Goal: Feedback & Contribution: Contribute content

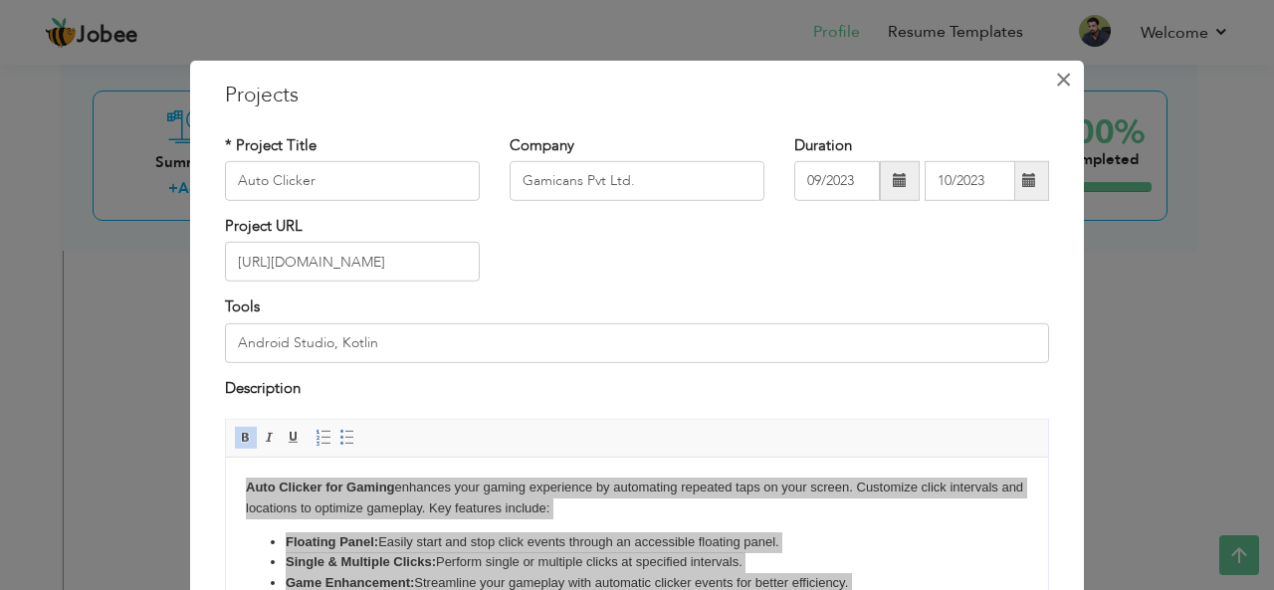
click at [1056, 76] on span "×" at bounding box center [1063, 79] width 17 height 36
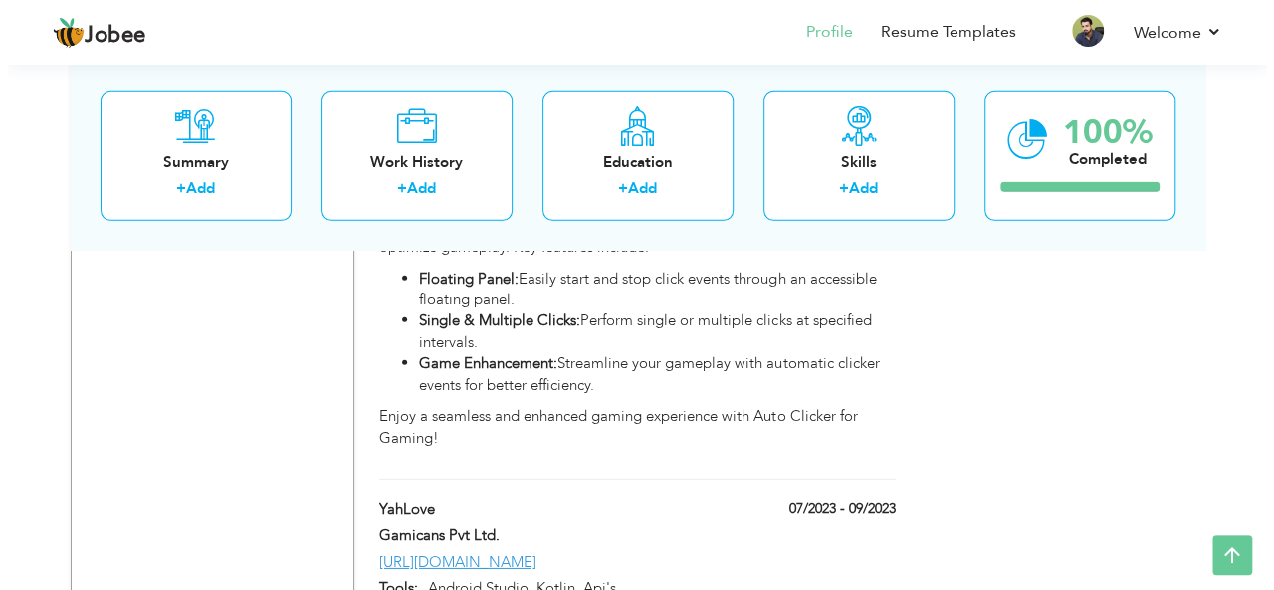
scroll to position [6639, 0]
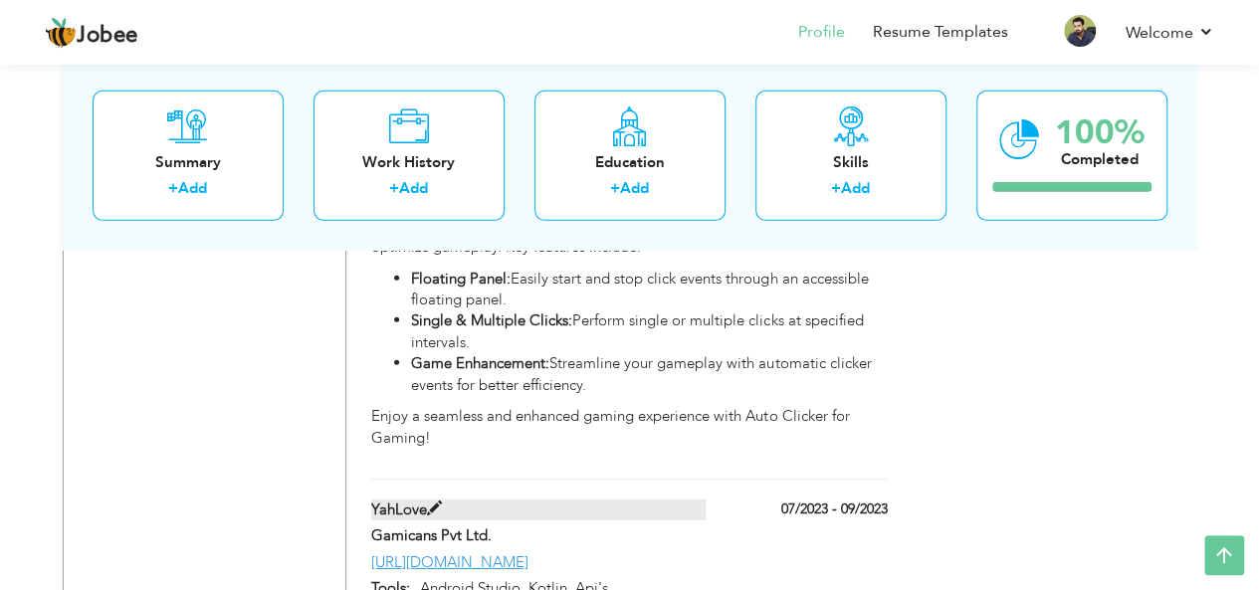
click at [428, 501] on span at bounding box center [434, 508] width 15 height 15
type input "YahLove"
type input "07/2023"
type input "09/2023"
type input "[URL][DOMAIN_NAME]"
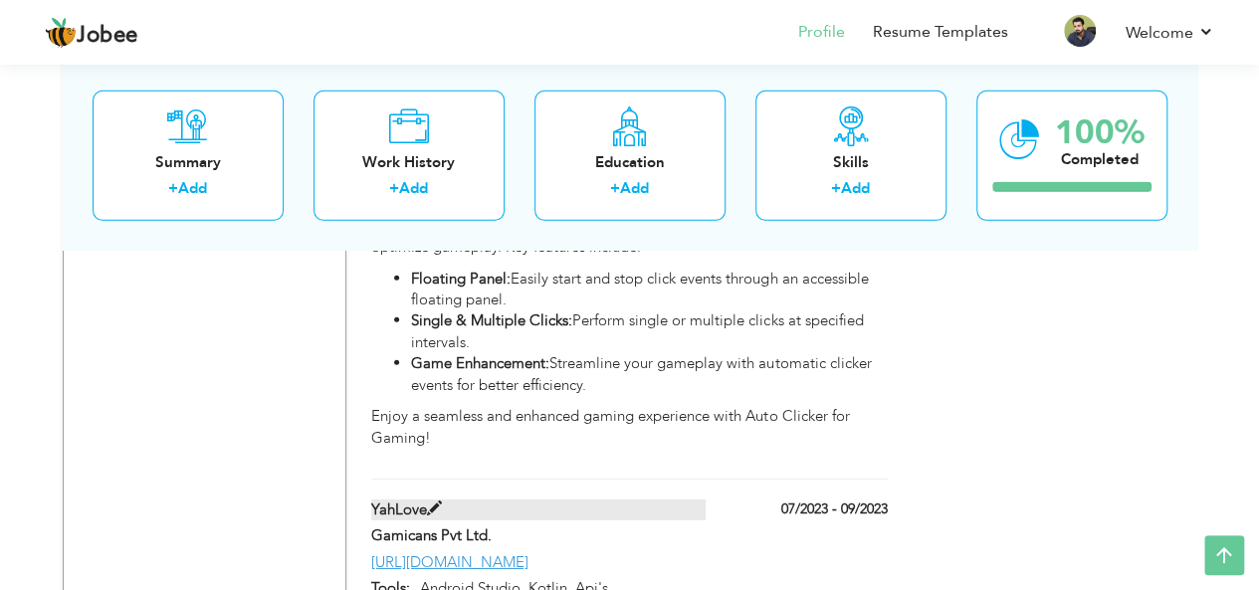
type input "Android Studio, Kotlin, Api's"
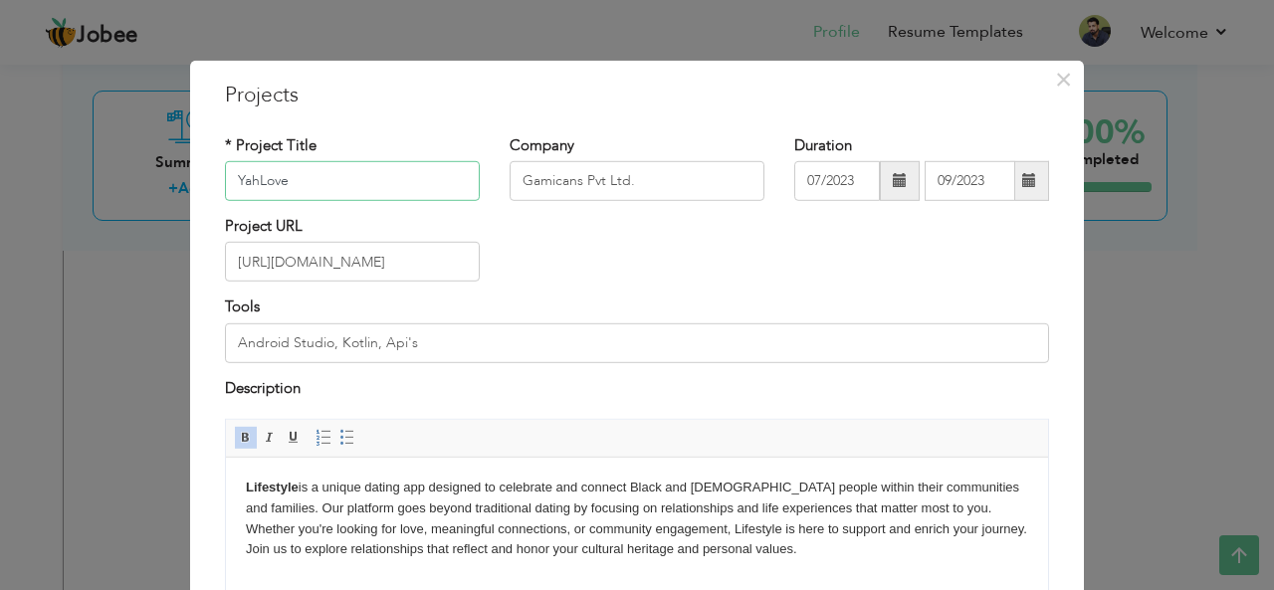
click at [350, 173] on input "YahLove" at bounding box center [352, 181] width 255 height 40
click at [410, 264] on input "[URL][DOMAIN_NAME]" at bounding box center [352, 262] width 255 height 40
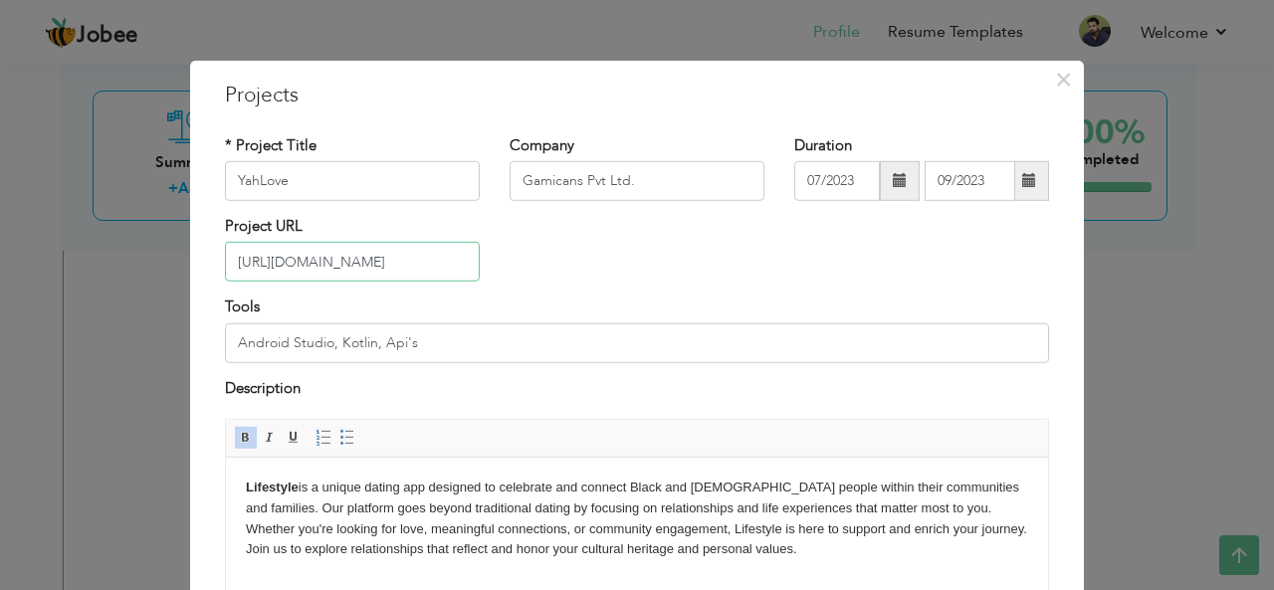
click at [410, 264] on input "[URL][DOMAIN_NAME]" at bounding box center [352, 262] width 255 height 40
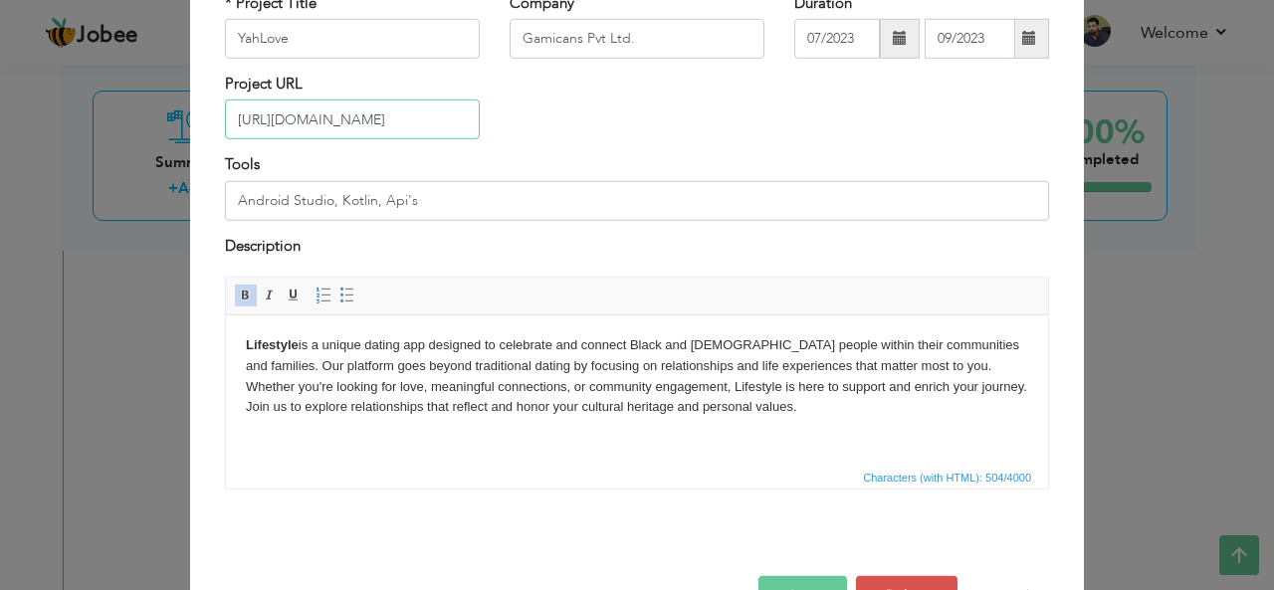
scroll to position [143, 0]
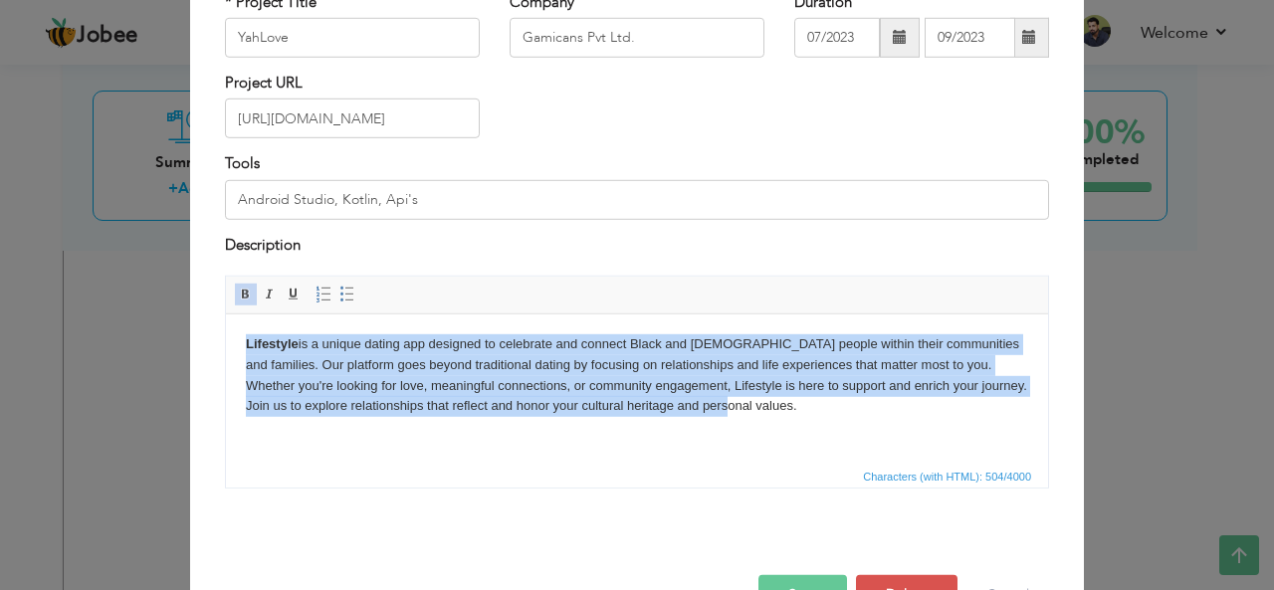
drag, startPoint x: 707, startPoint y: 413, endPoint x: 238, endPoint y: 349, distance: 473.9
click at [238, 349] on html "Lifestyle is a unique dating app designed to celebrate and connect Black and Br…" at bounding box center [637, 375] width 822 height 122
copy body "Lifestyle is a unique dating app designed to celebrate and connect Black and Br…"
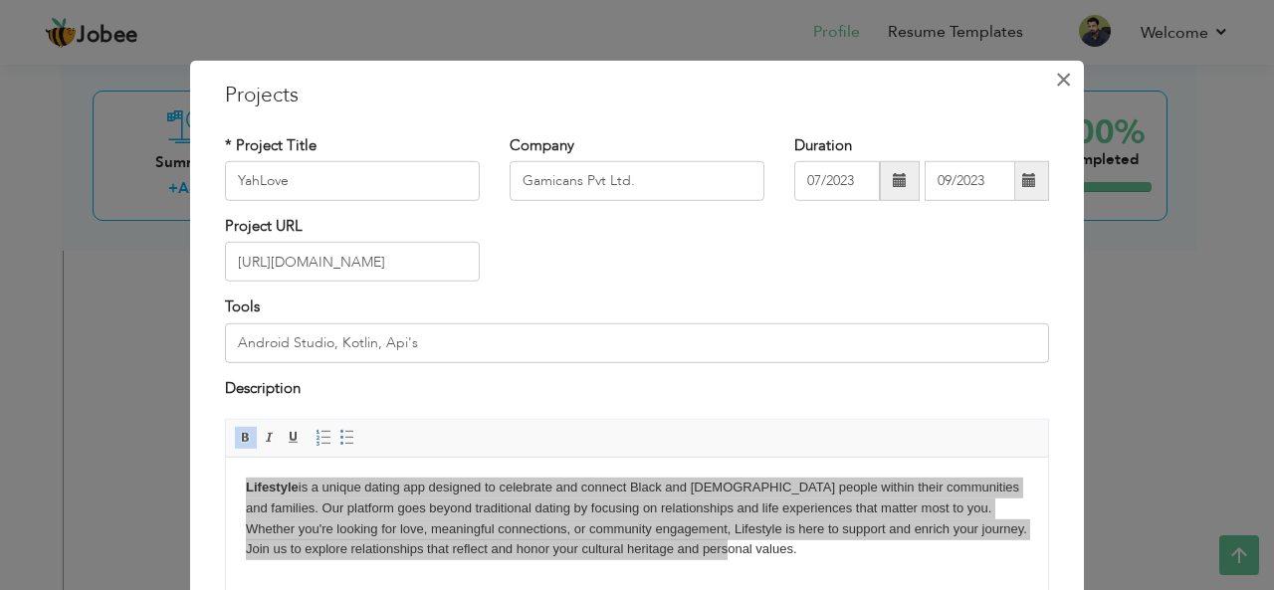
click at [1055, 76] on span "×" at bounding box center [1063, 79] width 17 height 36
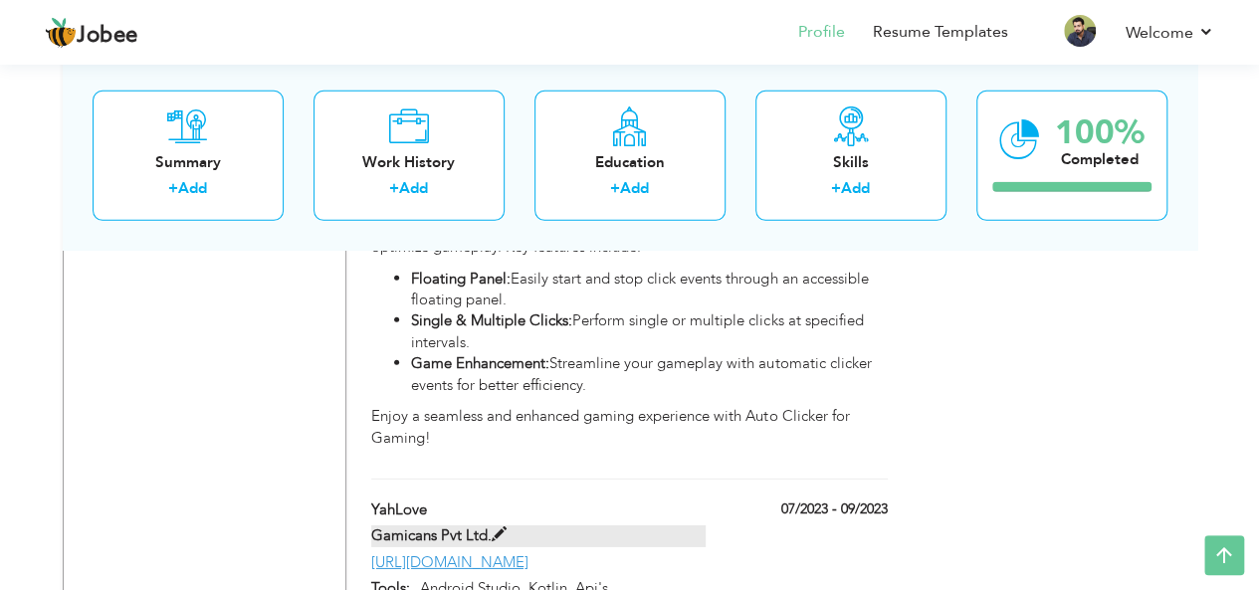
click at [496, 527] on span at bounding box center [499, 534] width 15 height 15
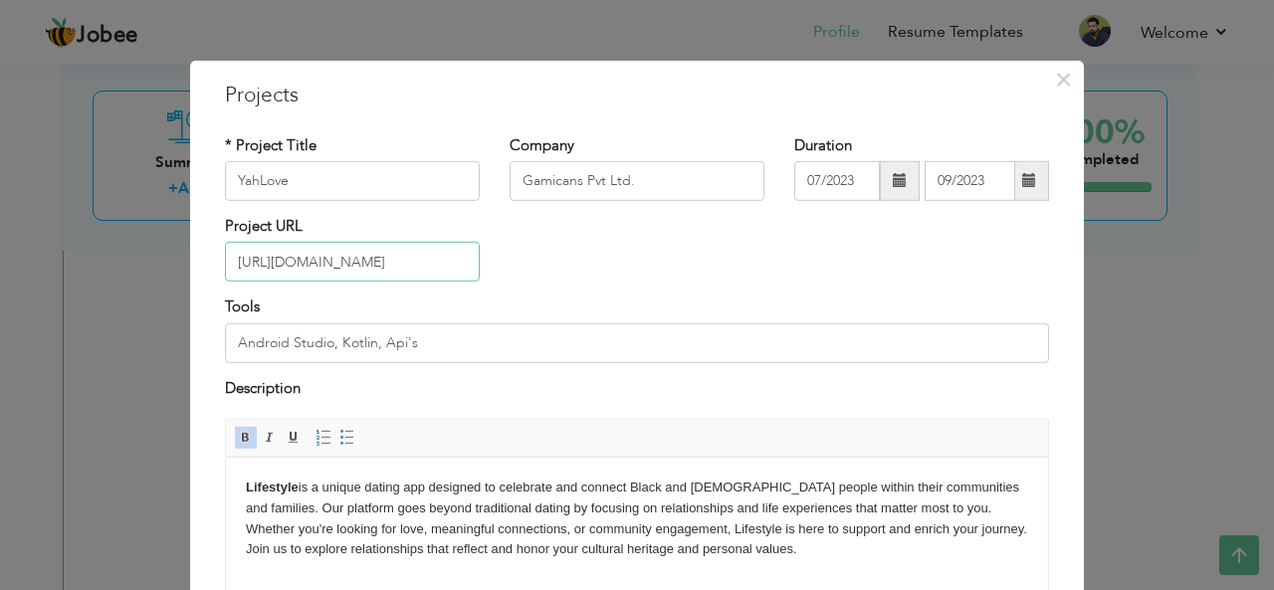
click at [450, 262] on input "[URL][DOMAIN_NAME]" at bounding box center [352, 262] width 255 height 40
click at [1061, 83] on span "×" at bounding box center [1063, 79] width 17 height 36
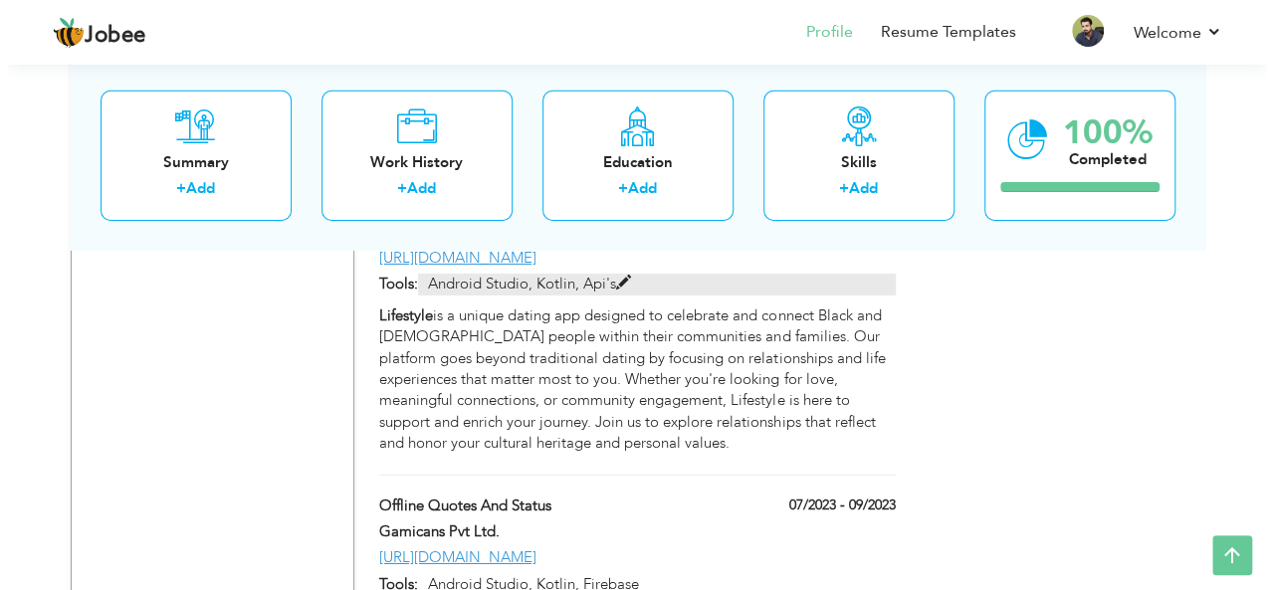
scroll to position [6947, 0]
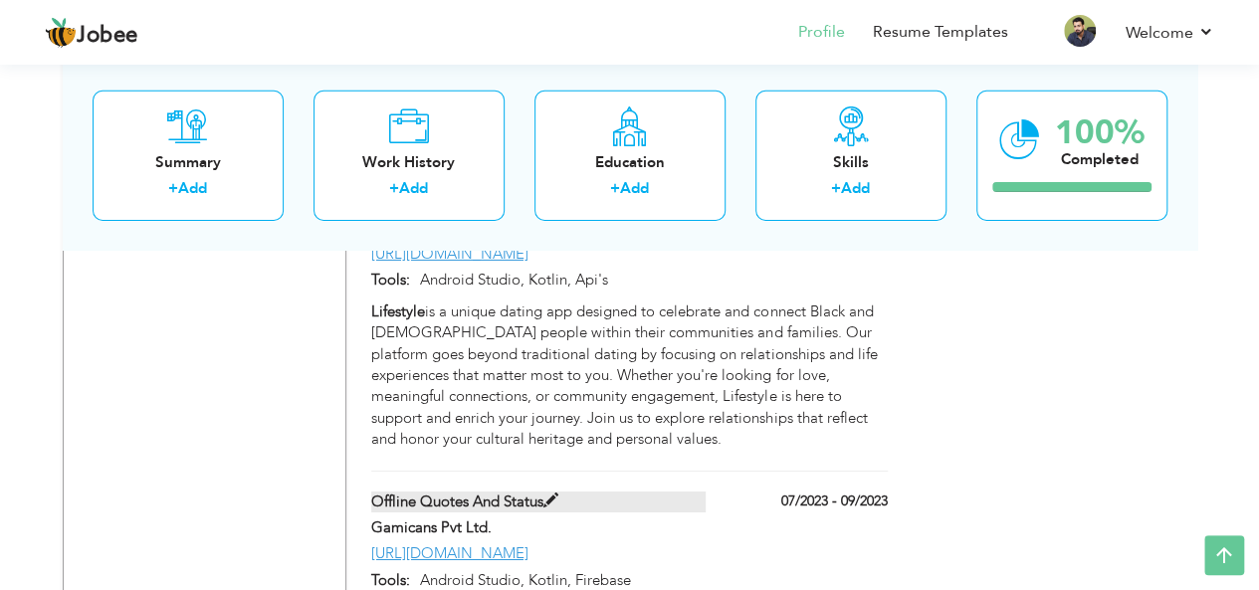
click at [547, 494] on span at bounding box center [550, 501] width 15 height 15
type input "Offline Quotes And Status"
type input "[URL][DOMAIN_NAME]"
type input "Android Studio, Kotlin, Firebase"
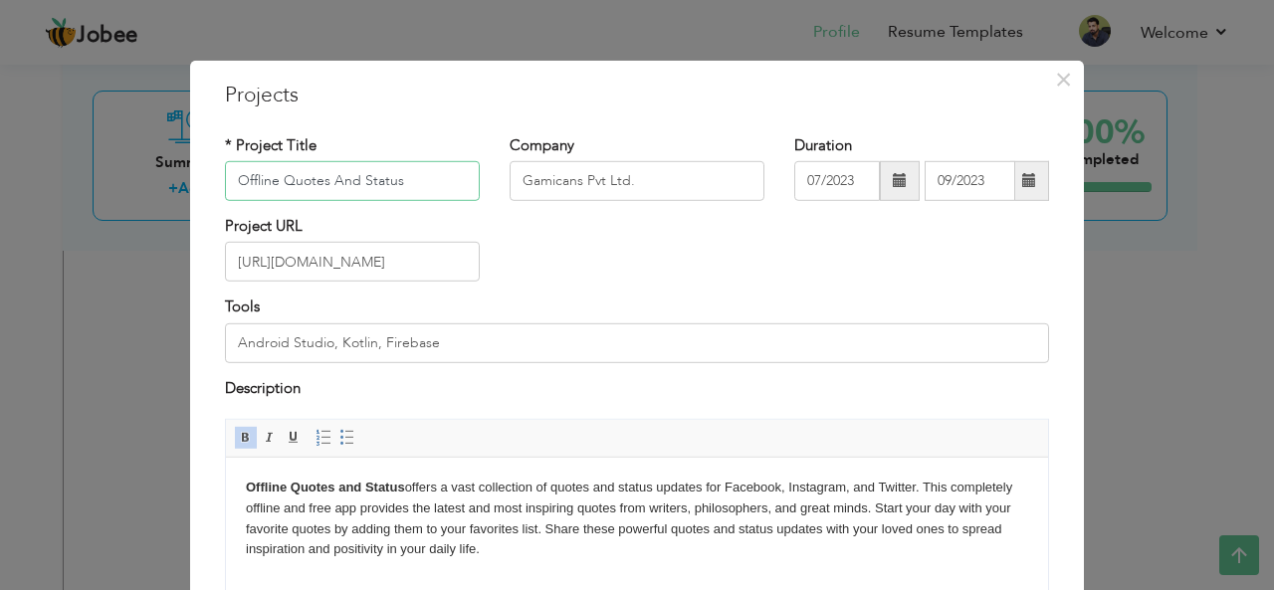
click at [412, 173] on input "Offline Quotes And Status" at bounding box center [352, 181] width 255 height 40
click at [366, 261] on input "[URL][DOMAIN_NAME]" at bounding box center [352, 262] width 255 height 40
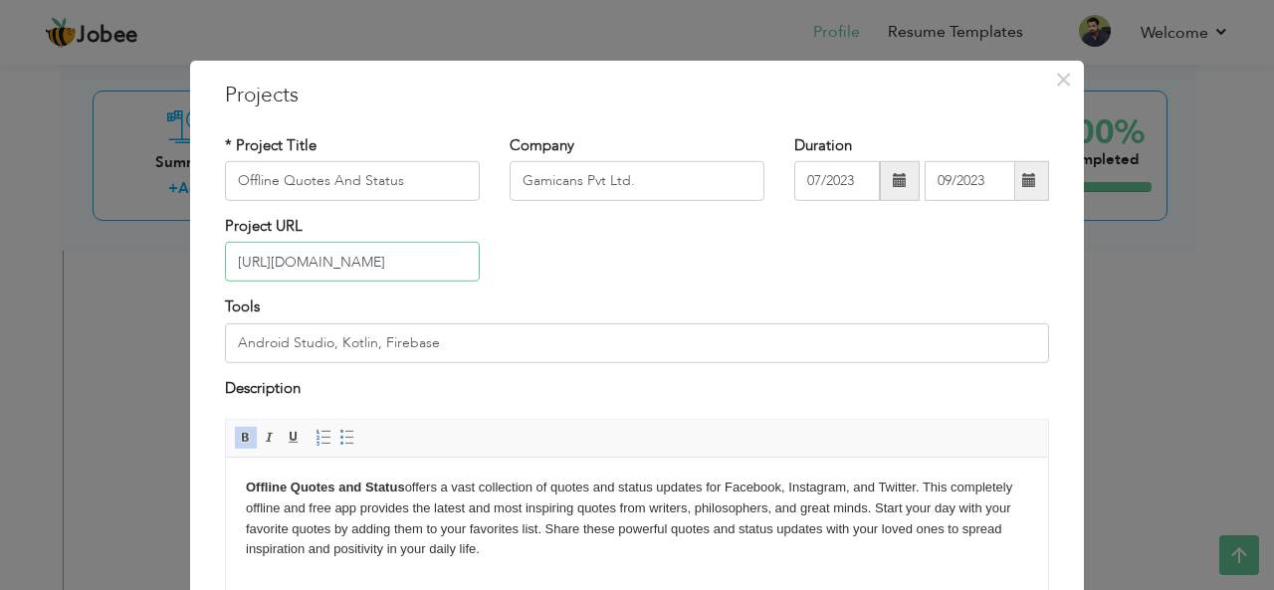
click at [366, 261] on input "[URL][DOMAIN_NAME]" at bounding box center [352, 262] width 255 height 40
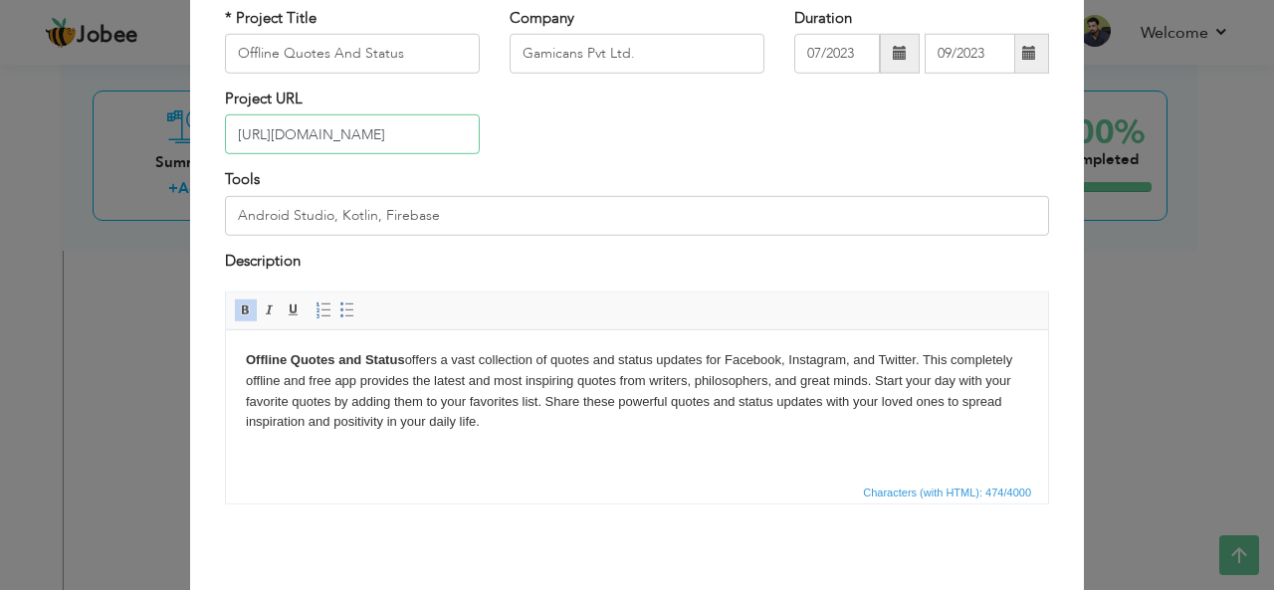
scroll to position [128, 0]
drag, startPoint x: 524, startPoint y: 422, endPoint x: 240, endPoint y: 360, distance: 291.2
click at [240, 360] on html "Offline Quotes and Status offers a vast collection of quotes and status updates…" at bounding box center [637, 390] width 822 height 122
copy p "Offline Quotes and Status offers a vast collection of quotes and status updates…"
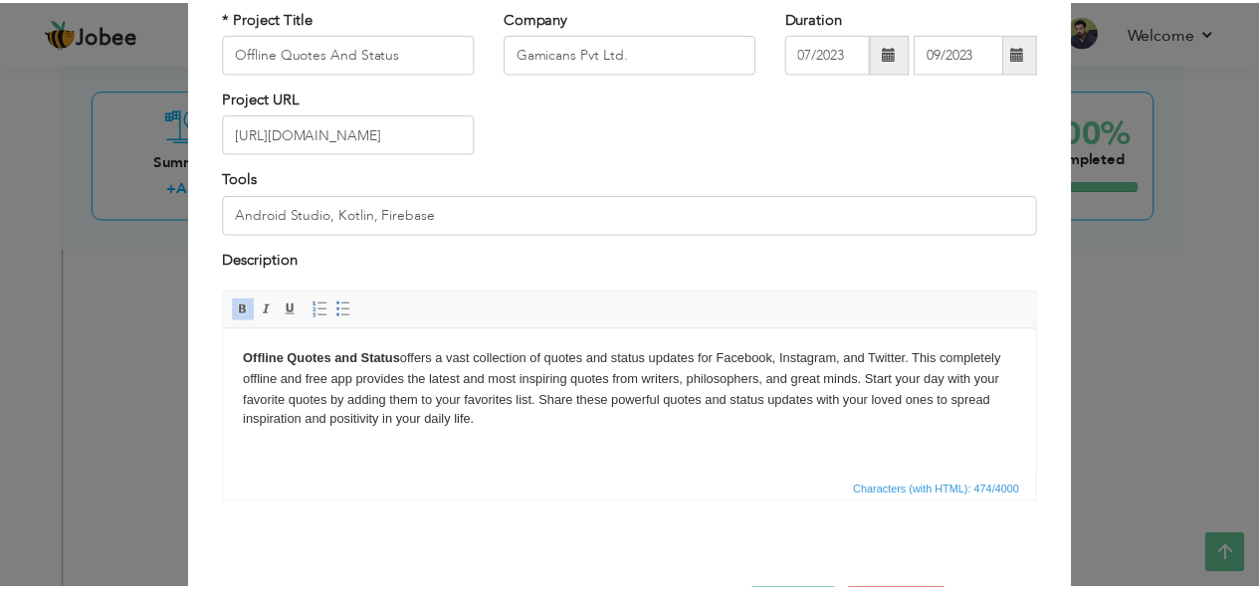
scroll to position [0, 0]
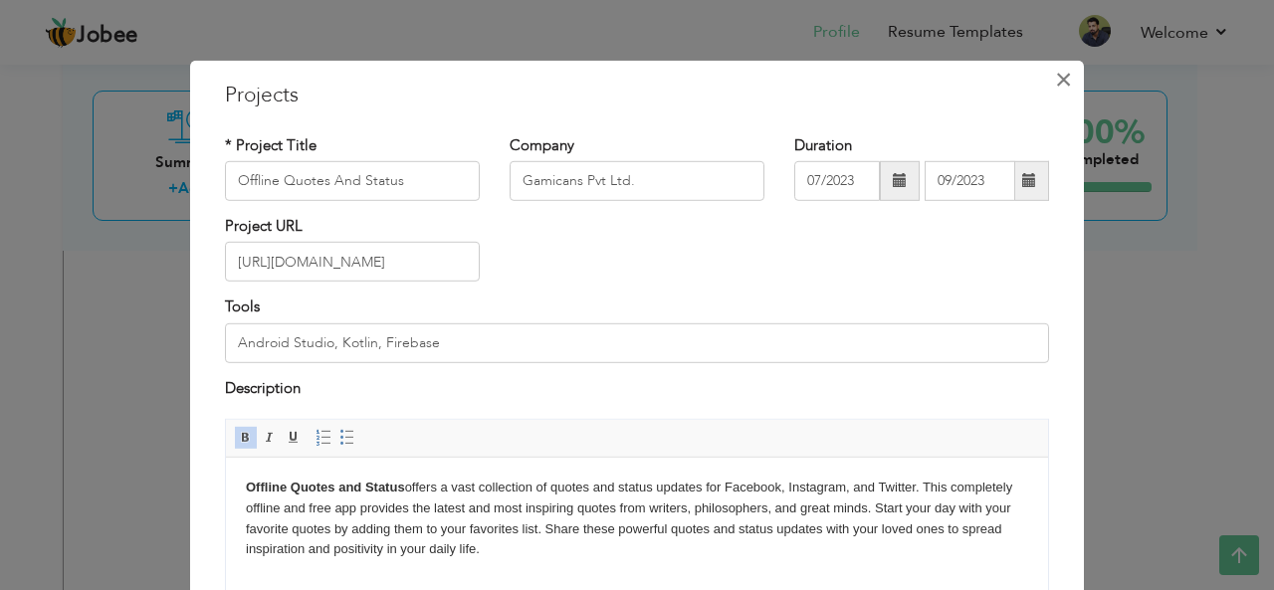
click at [1059, 82] on span "×" at bounding box center [1063, 79] width 17 height 36
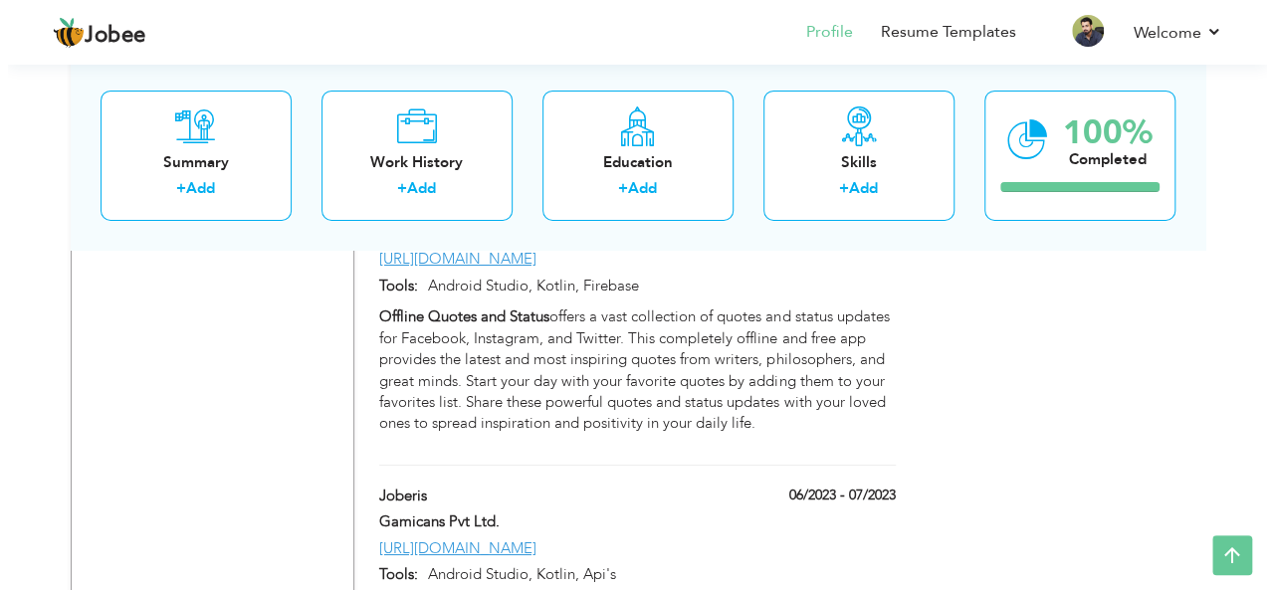
scroll to position [7245, 0]
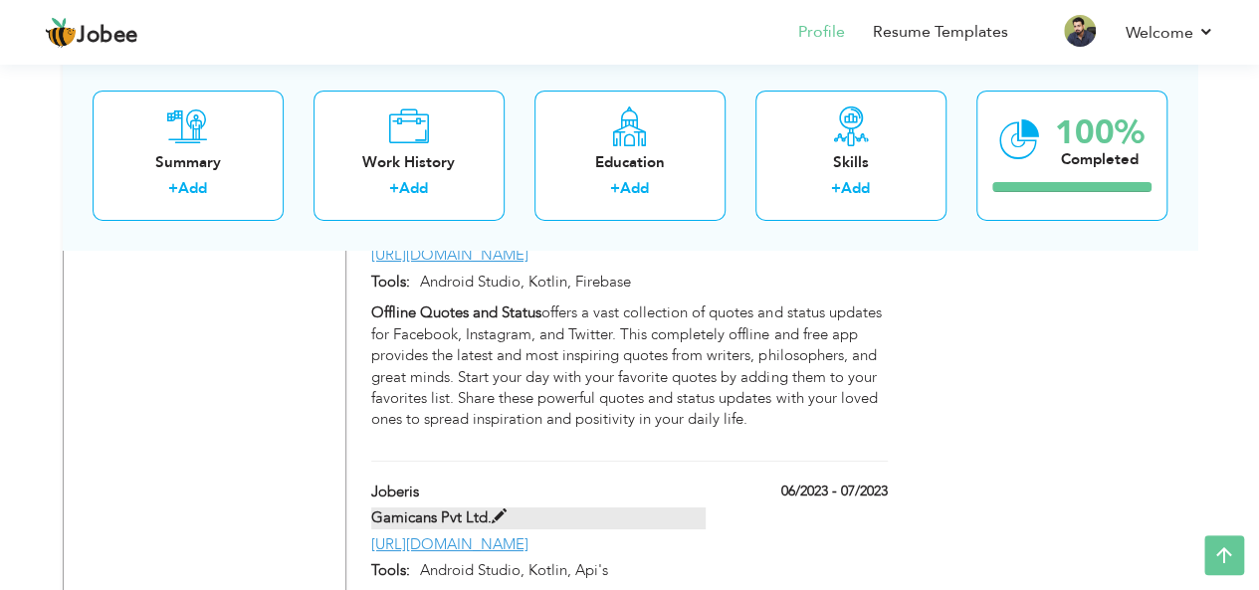
click at [487, 507] on label "Gamicans Pvt Ltd." at bounding box center [538, 517] width 334 height 21
type input "Joberis"
type input "06/2023"
type input "07/2023"
type input "[URL][DOMAIN_NAME]"
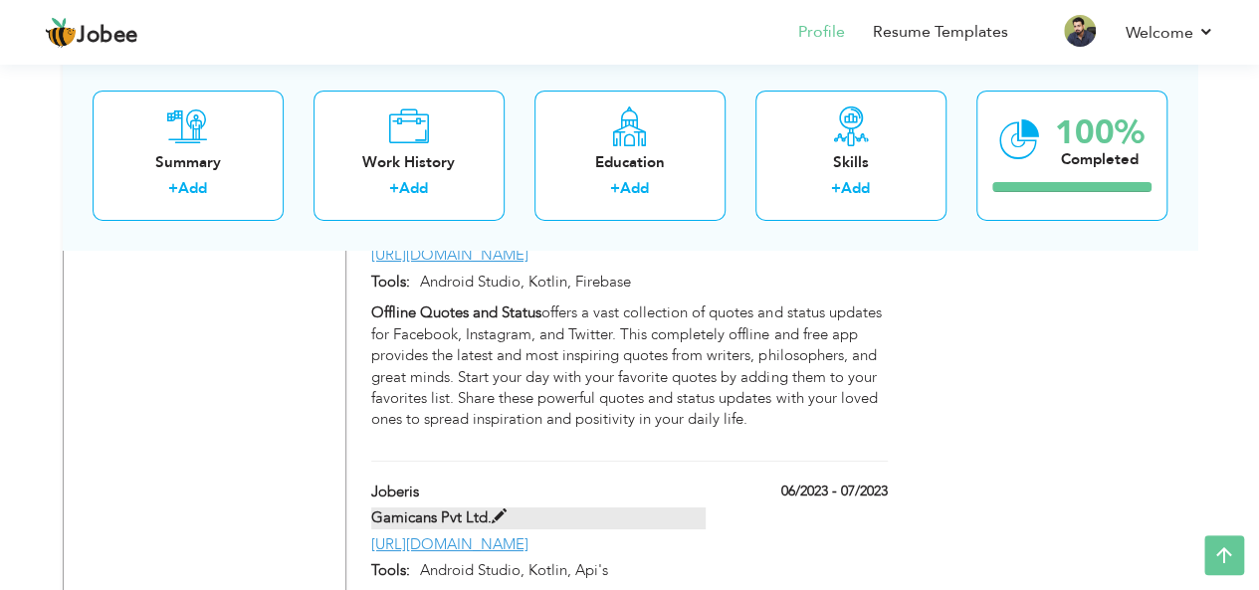
type input "Android Studio, Kotlin, Api's"
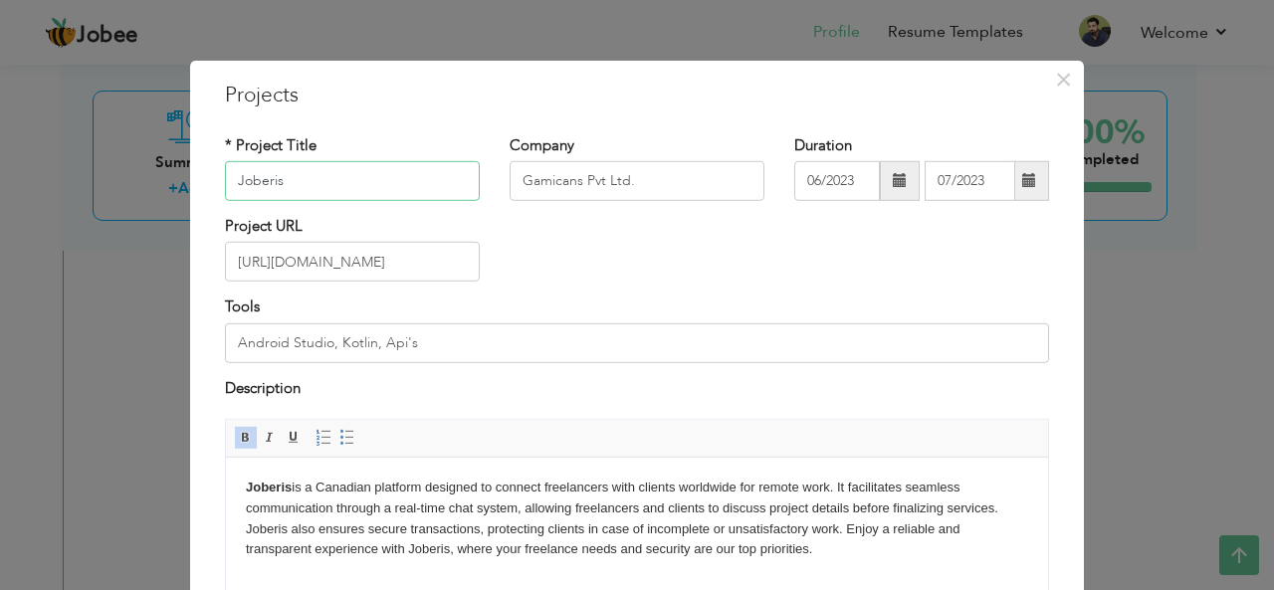
click at [341, 194] on input "Joberis" at bounding box center [352, 181] width 255 height 40
click at [435, 263] on input "[URL][DOMAIN_NAME]" at bounding box center [352, 262] width 255 height 40
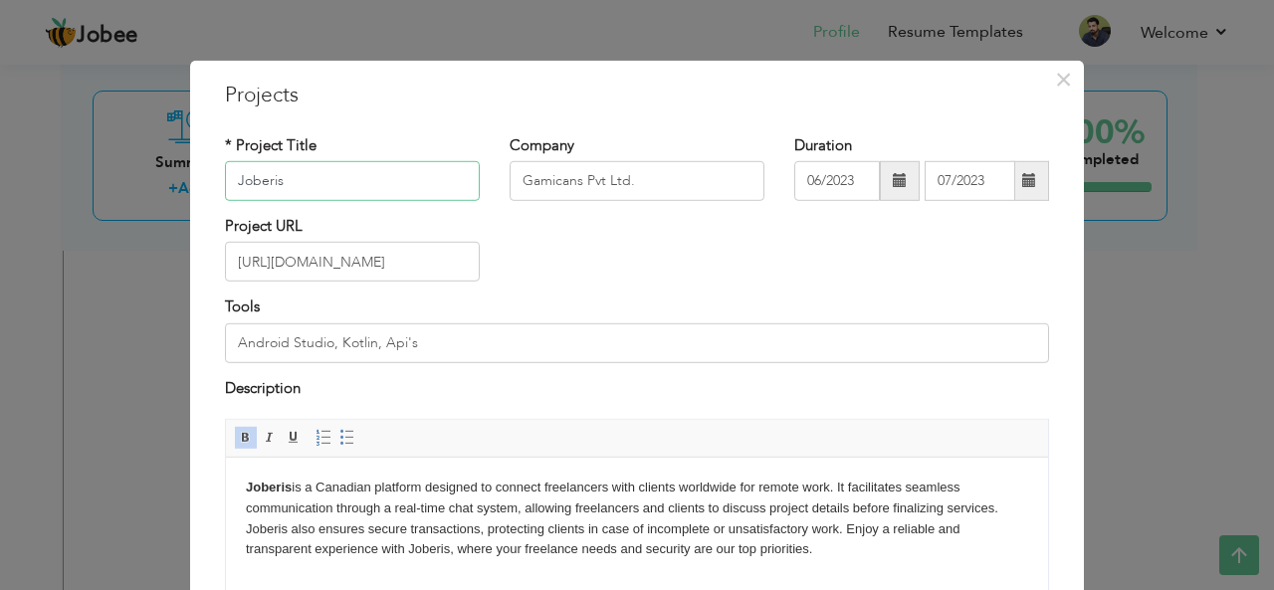
click at [368, 173] on input "Joberis" at bounding box center [352, 181] width 255 height 40
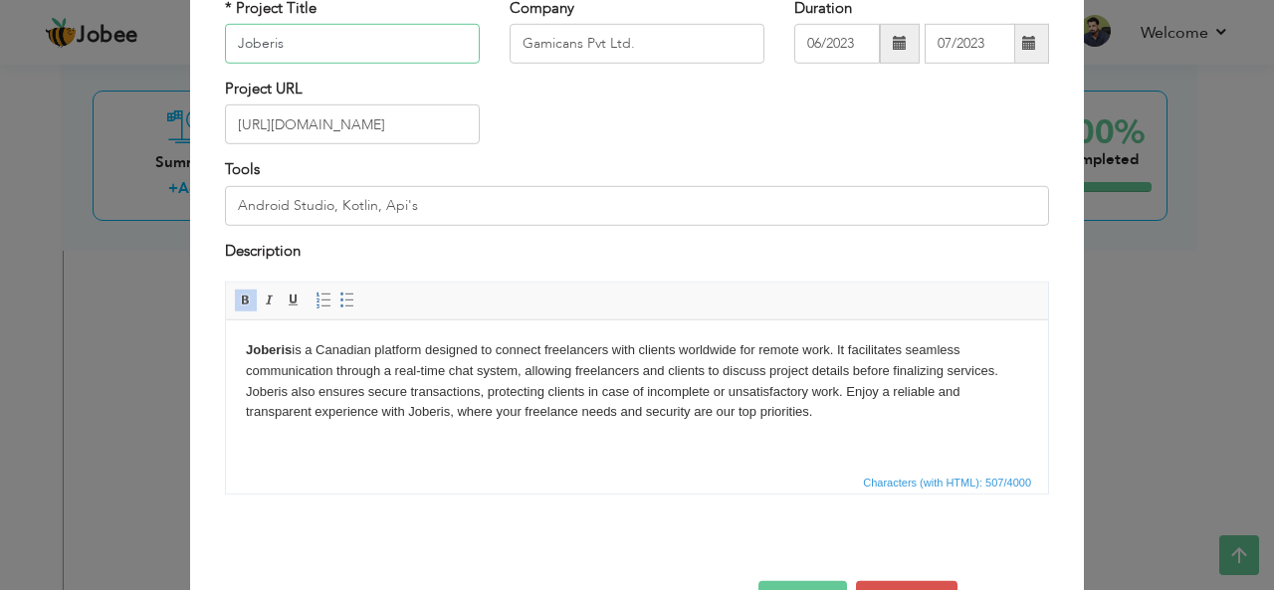
scroll to position [146, 0]
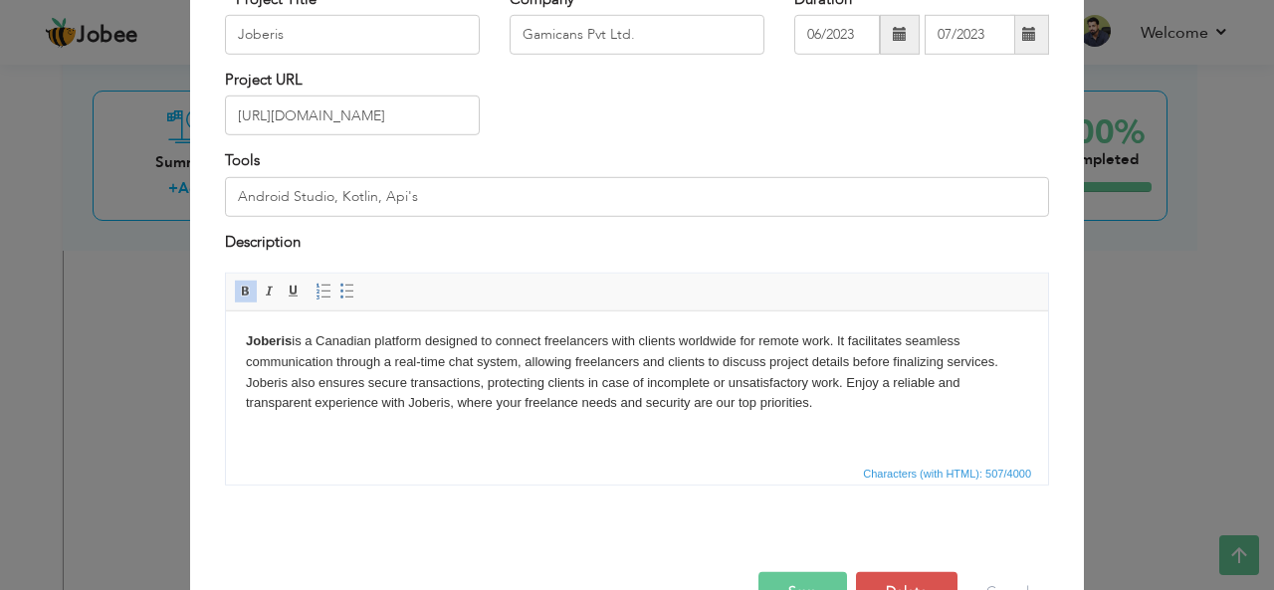
drag, startPoint x: 759, startPoint y: 400, endPoint x: 244, endPoint y: 333, distance: 519.7
click at [244, 333] on html "Joberis is a Canadian platform designed to connect freelancers with clients wor…" at bounding box center [637, 372] width 822 height 122
copy body "Joberis is a Canadian platform designed to connect freelancers with clients wor…"
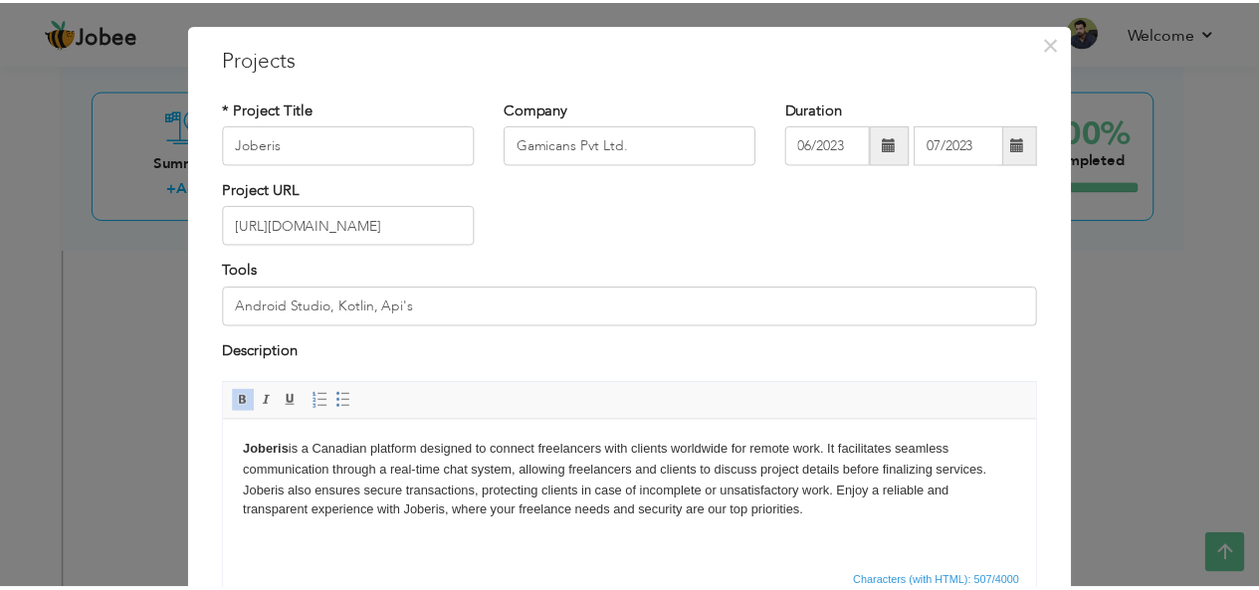
scroll to position [30, 0]
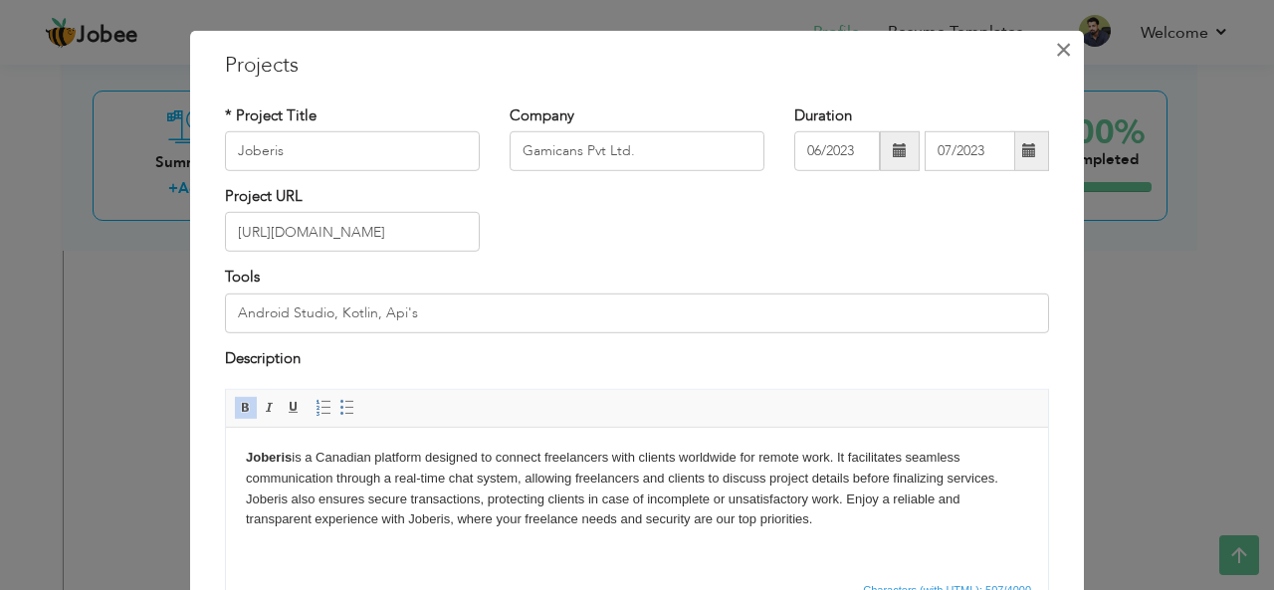
click at [1047, 48] on button "×" at bounding box center [1063, 49] width 32 height 32
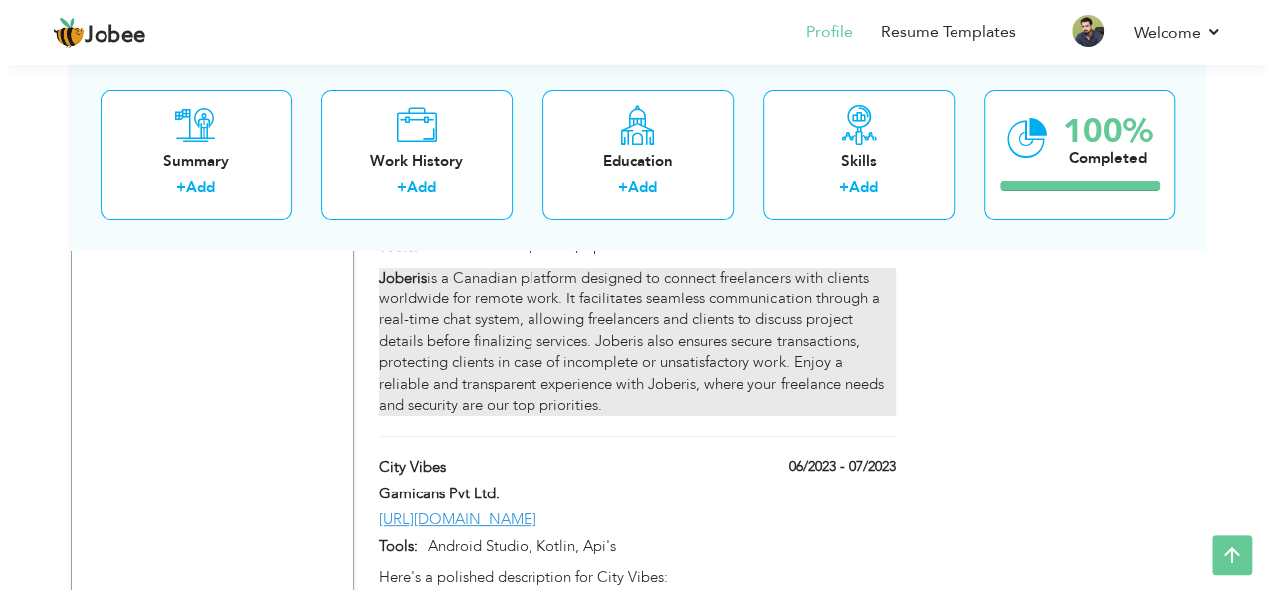
scroll to position [7572, 0]
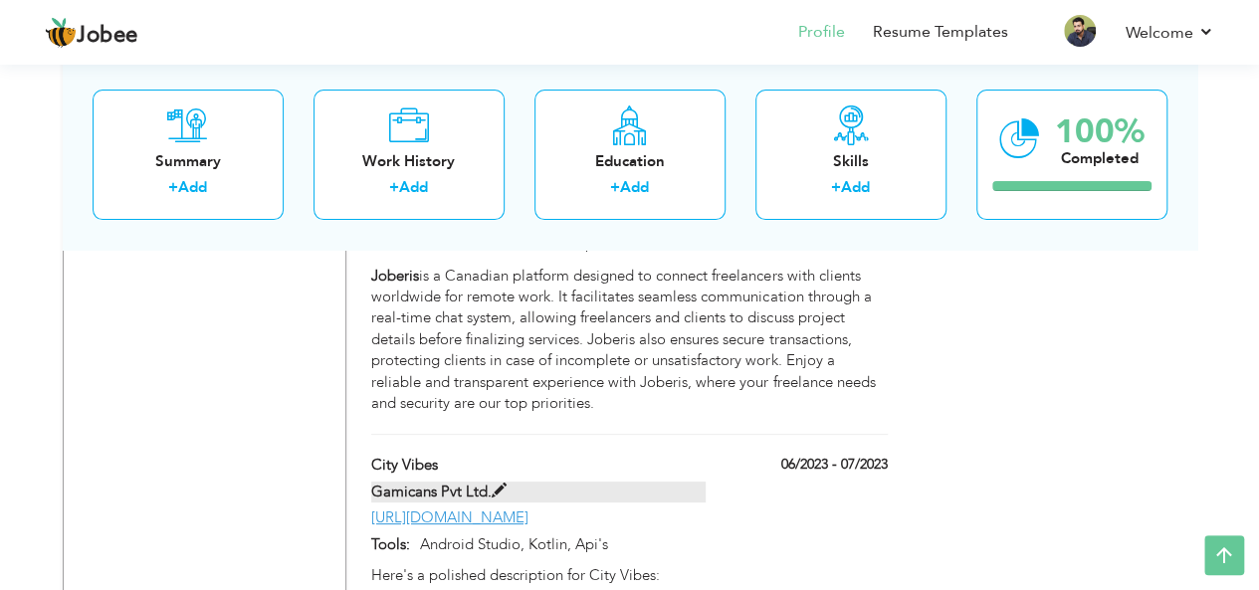
click at [494, 484] on span at bounding box center [499, 491] width 15 height 15
type input "City Vibes"
type input "[URL][DOMAIN_NAME]"
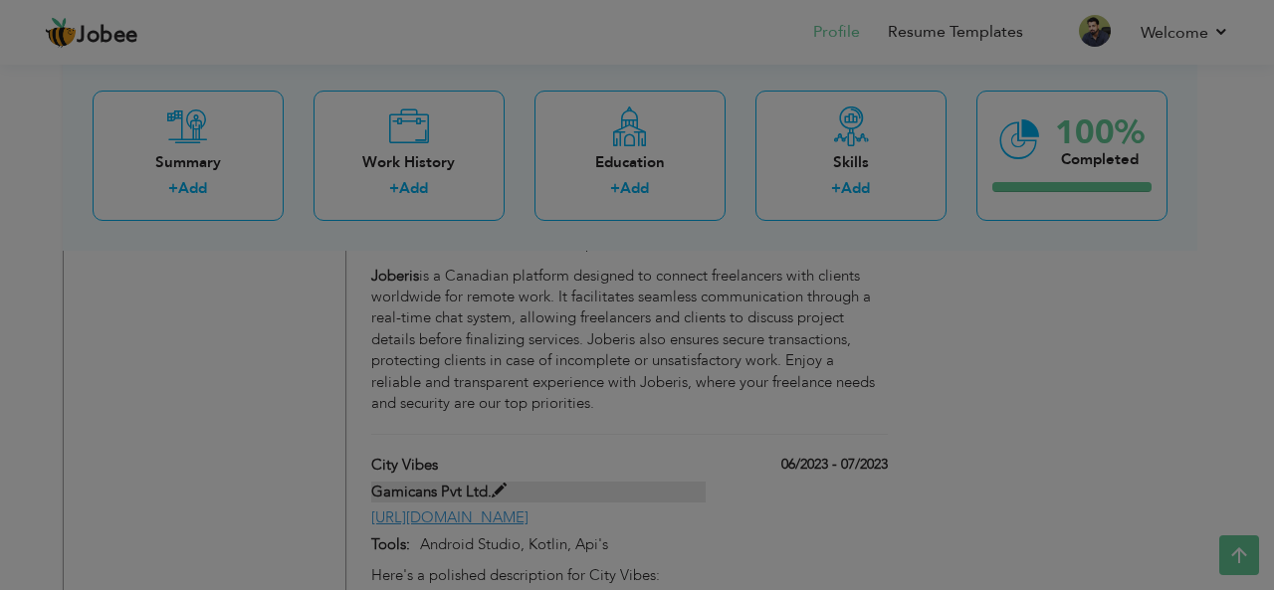
scroll to position [0, 0]
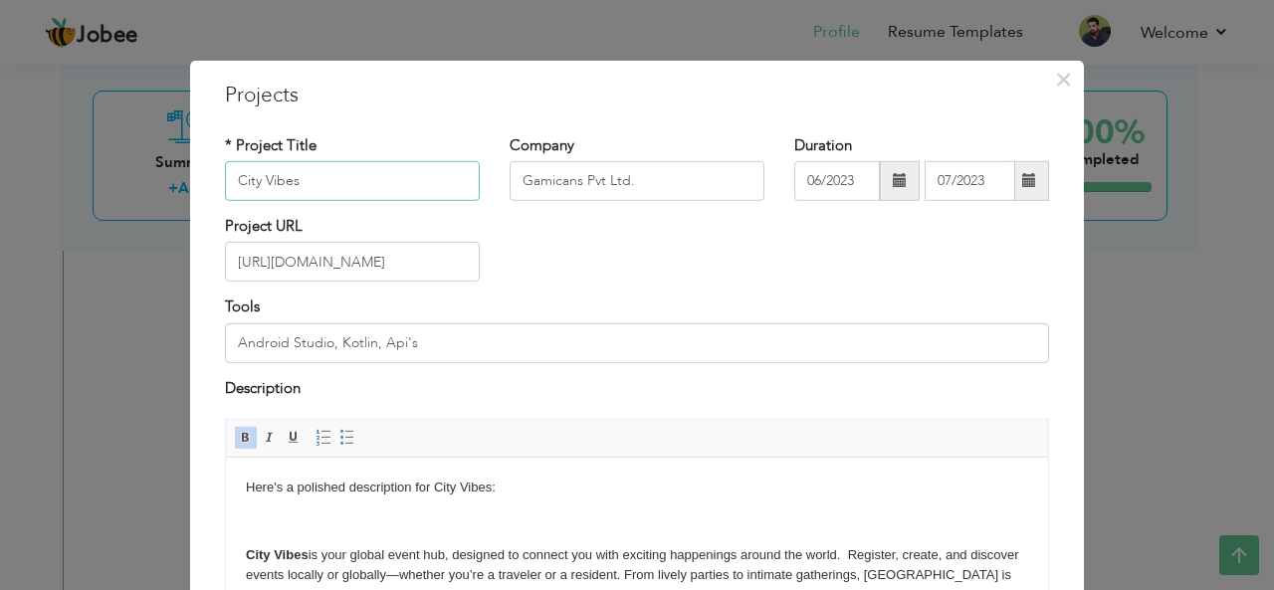
click at [326, 166] on input "City Vibes" at bounding box center [352, 181] width 255 height 40
click at [394, 266] on input "[URL][DOMAIN_NAME]" at bounding box center [352, 262] width 255 height 40
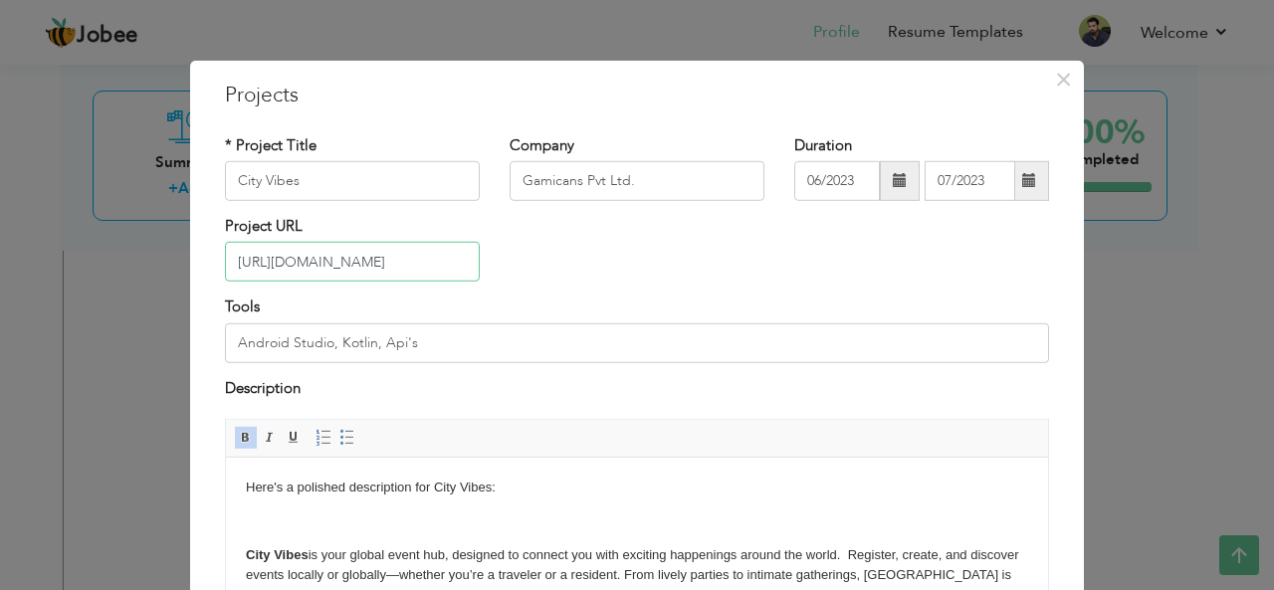
click at [394, 266] on input "[URL][DOMAIN_NAME]" at bounding box center [352, 262] width 255 height 40
click at [386, 179] on input "City Vibes" at bounding box center [352, 181] width 255 height 40
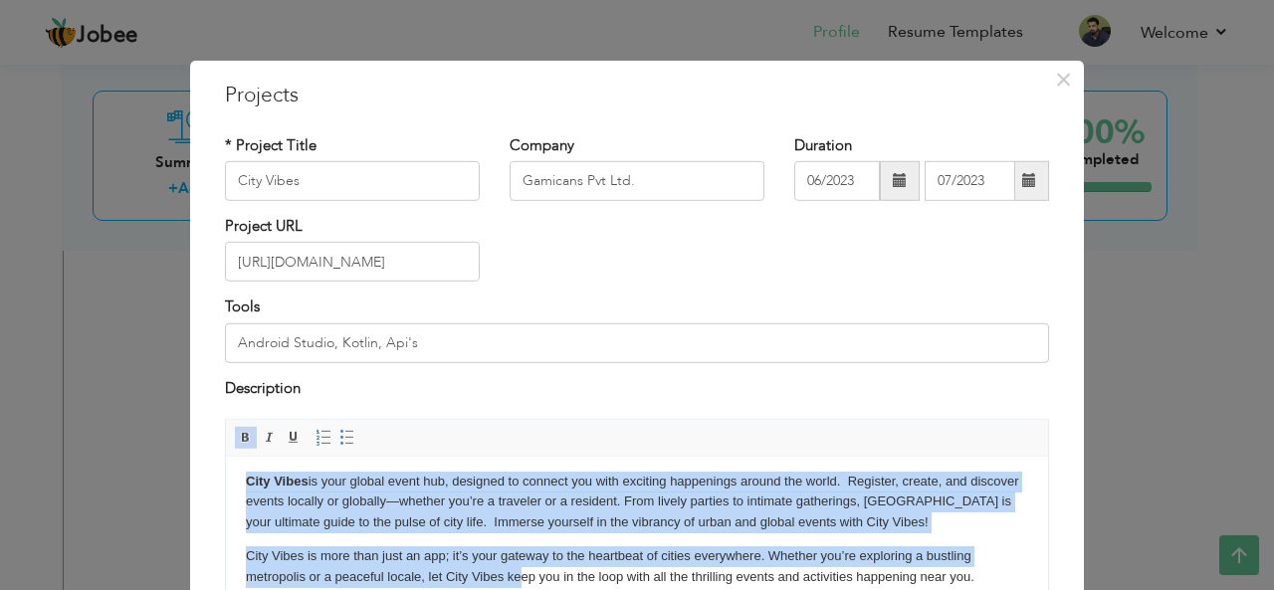
scroll to position [201, 0]
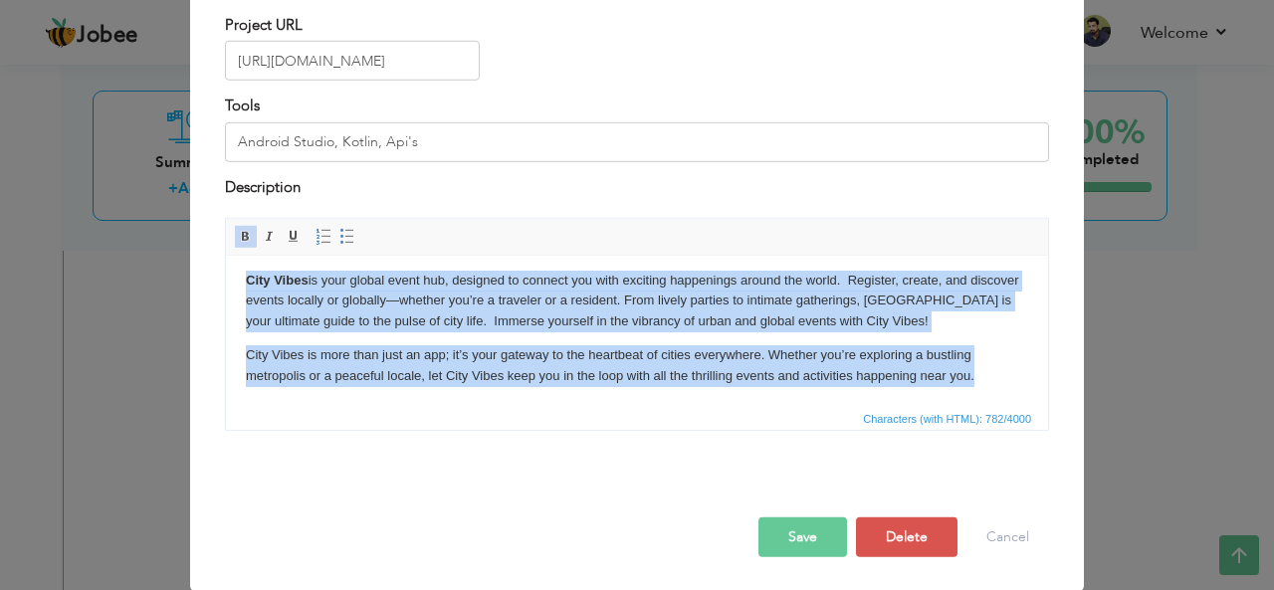
drag, startPoint x: 243, startPoint y: 315, endPoint x: 990, endPoint y: 373, distance: 749.5
click at [990, 373] on html "Here's a polished description for City [GEOGRAPHIC_DATA]: City Vibes is your gl…" at bounding box center [637, 295] width 822 height 224
copy body "City Vibes is your global event hub, designed to connect you with exciting happ…"
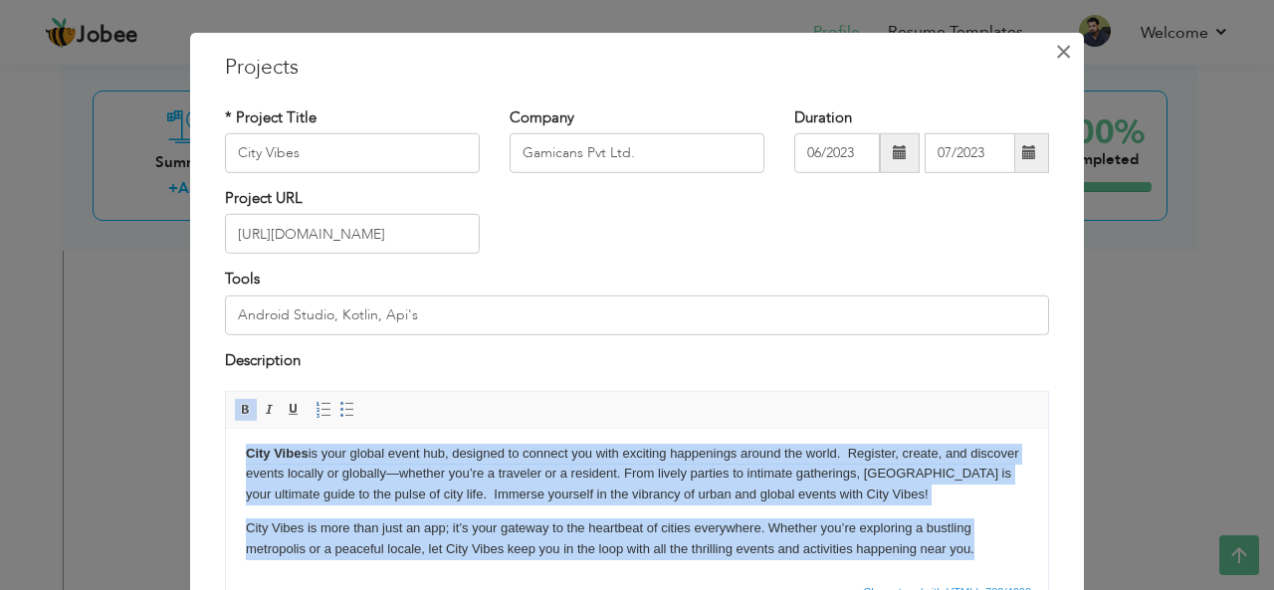
scroll to position [26, 0]
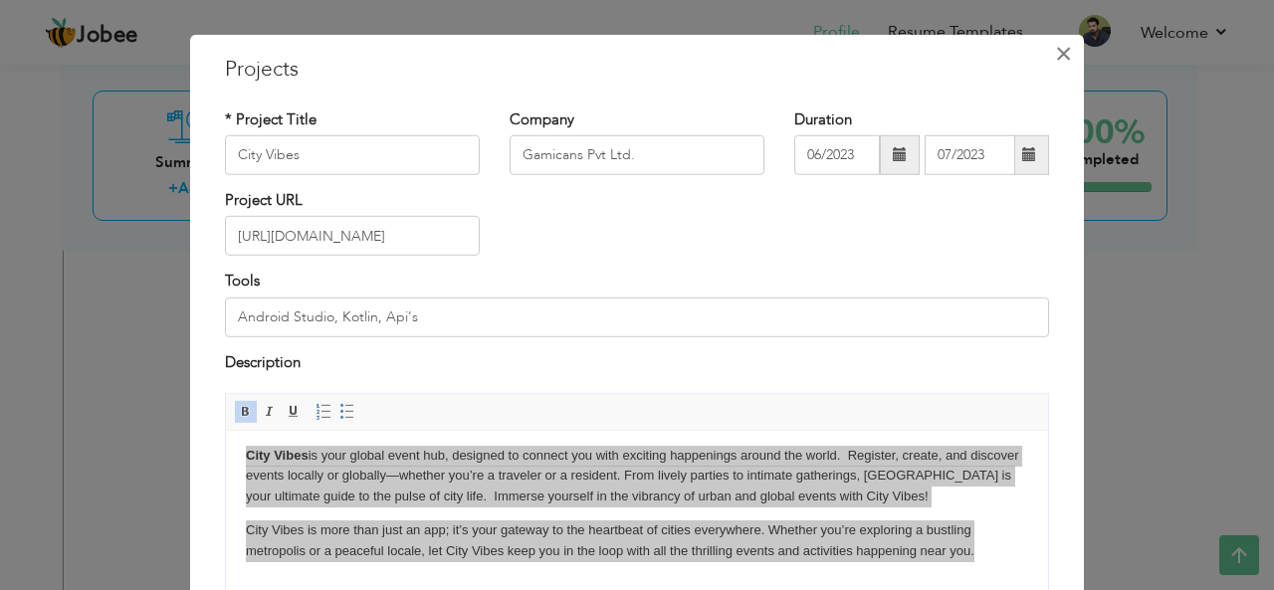
click at [1047, 56] on button "×" at bounding box center [1063, 53] width 32 height 32
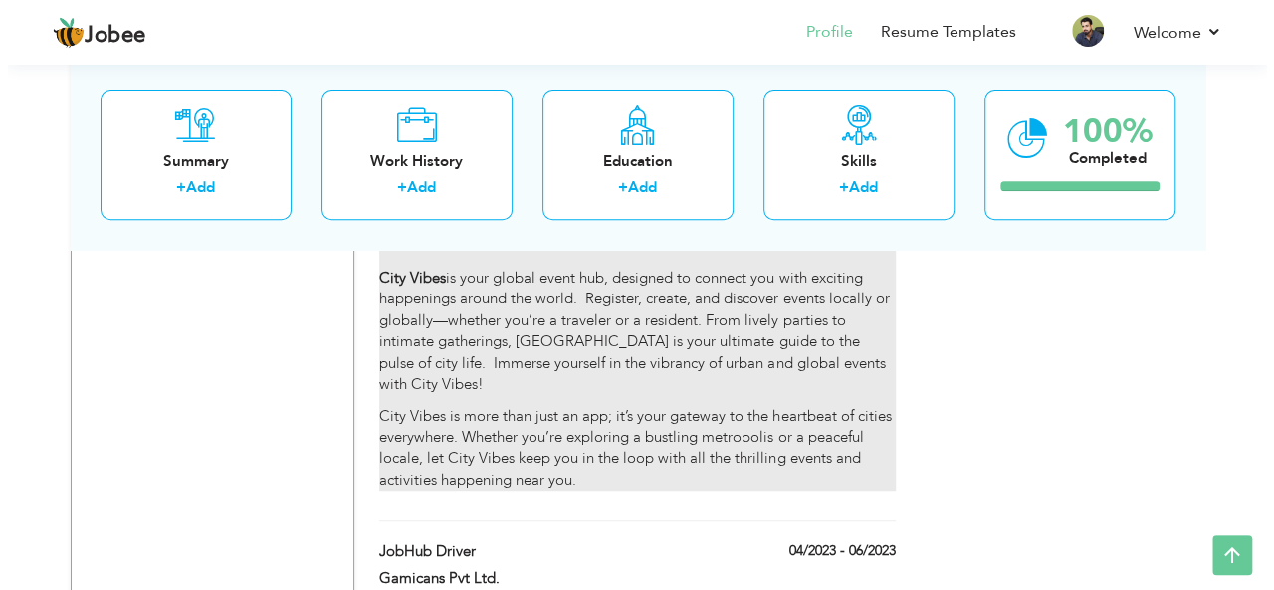
scroll to position [7936, 0]
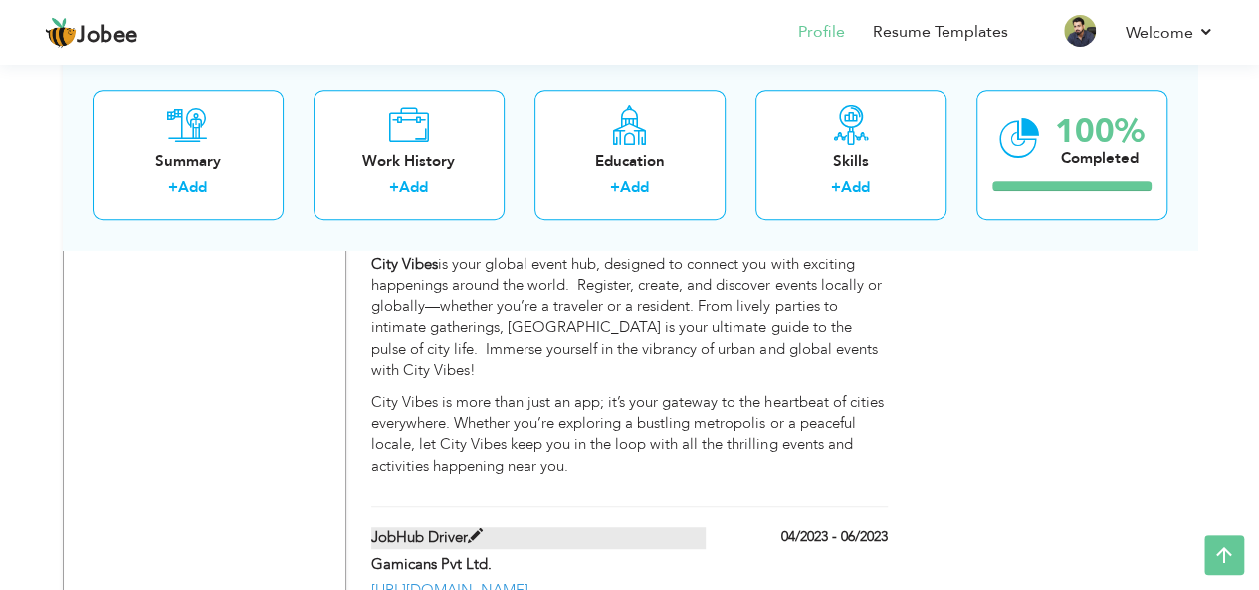
click at [475, 529] on span at bounding box center [475, 536] width 15 height 15
type input "JobHub Driver"
type input "04/2023"
type input "06/2023"
type input "[URL][DOMAIN_NAME]"
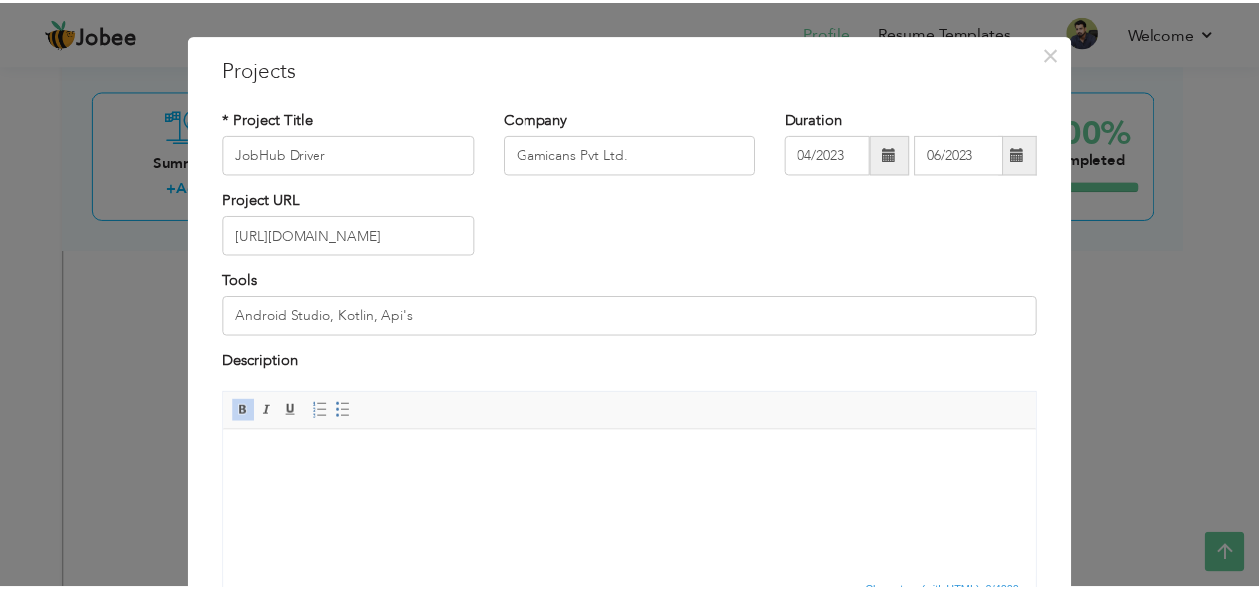
scroll to position [0, 0]
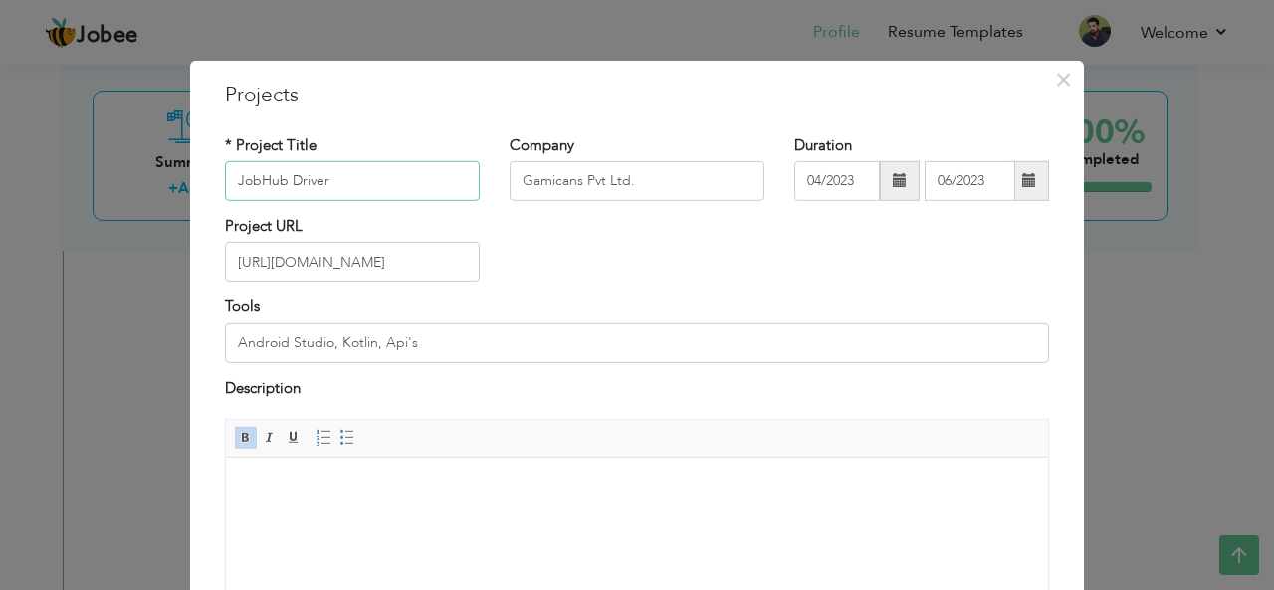
click at [365, 184] on input "JobHub Driver" at bounding box center [352, 181] width 255 height 40
click at [410, 262] on input "[URL][DOMAIN_NAME]" at bounding box center [352, 262] width 255 height 40
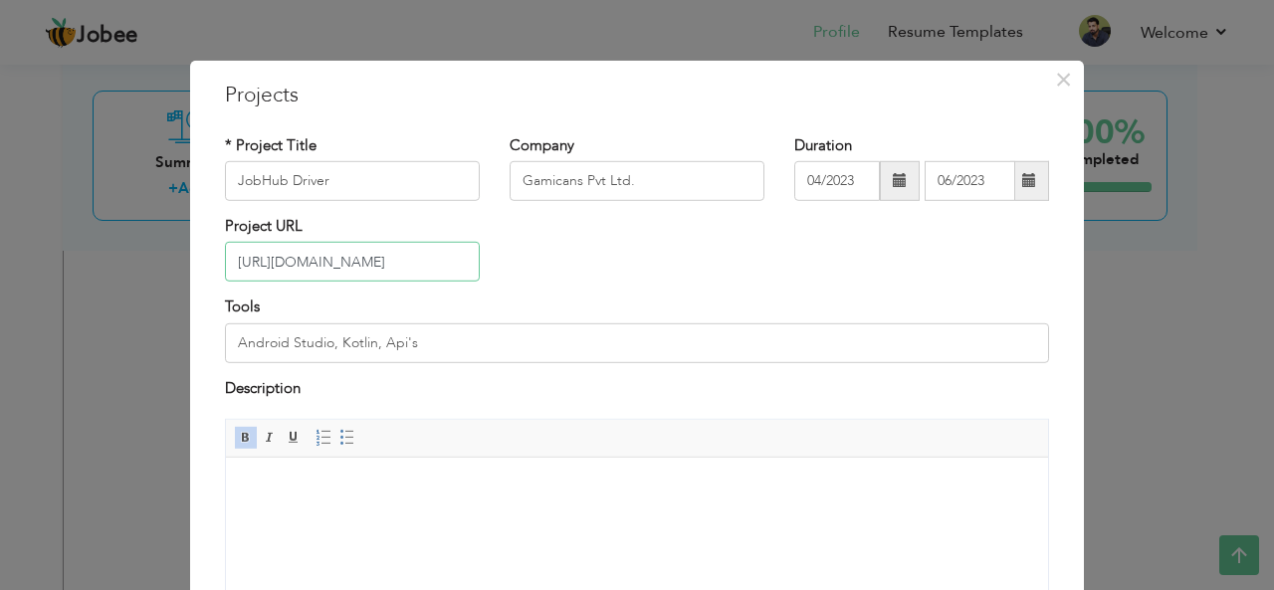
click at [410, 262] on input "[URL][DOMAIN_NAME]" at bounding box center [352, 262] width 255 height 40
click at [1055, 85] on span "×" at bounding box center [1063, 79] width 17 height 36
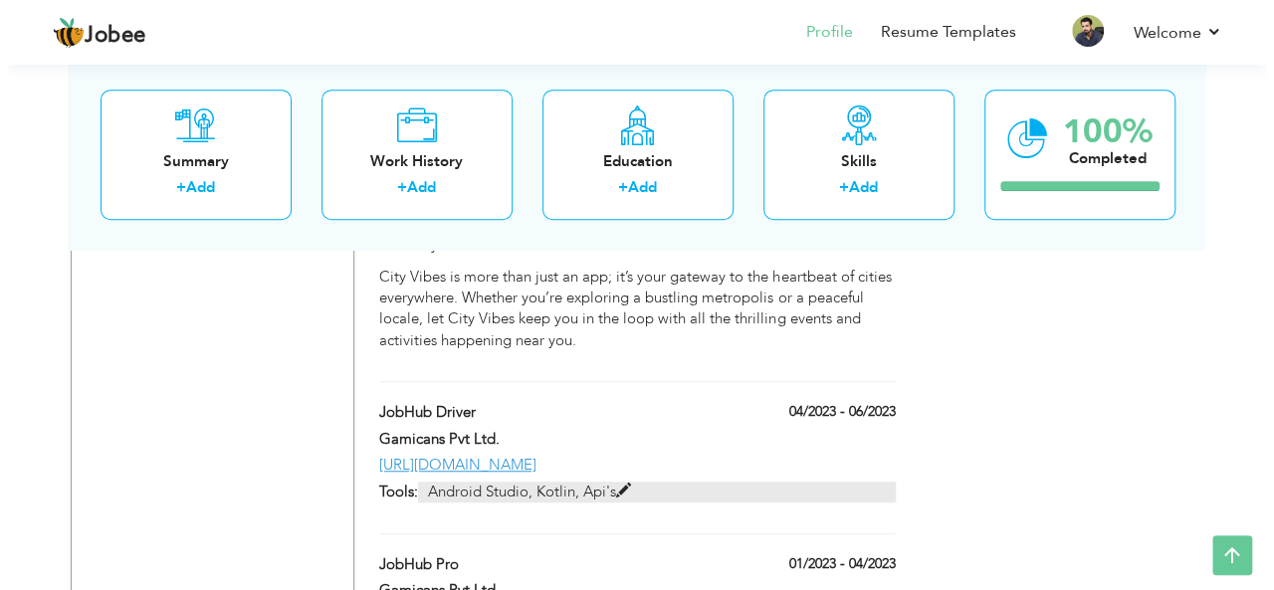
scroll to position [8081, 0]
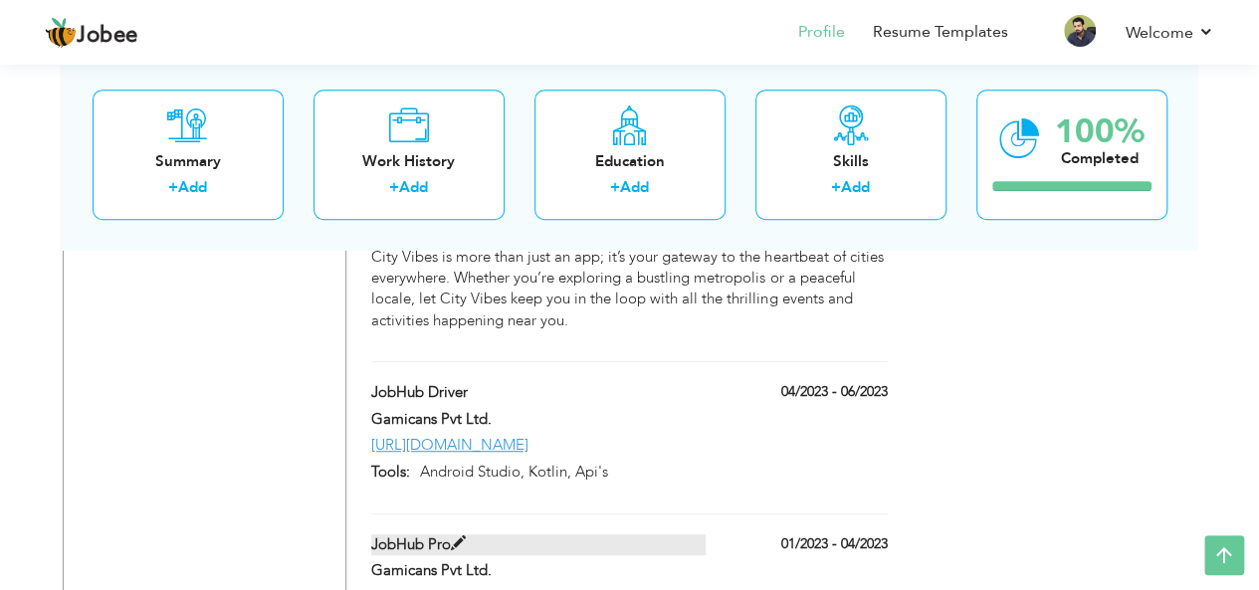
click at [463, 536] on span at bounding box center [458, 543] width 15 height 15
type input "JobHub Pro"
type input "01/2023"
type input "04/2023"
type input "[URL][DOMAIN_NAME]"
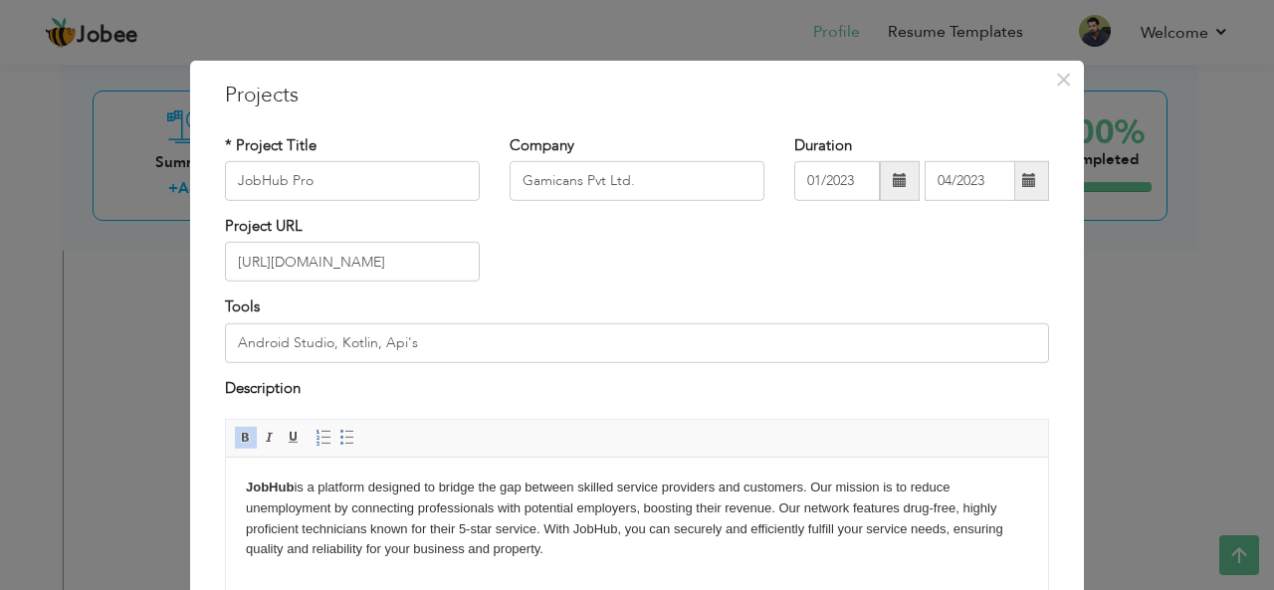
click at [362, 202] on div "* Project Title JobHub Pro" at bounding box center [352, 174] width 285 height 81
click at [363, 180] on input "JobHub Pro" at bounding box center [352, 181] width 255 height 40
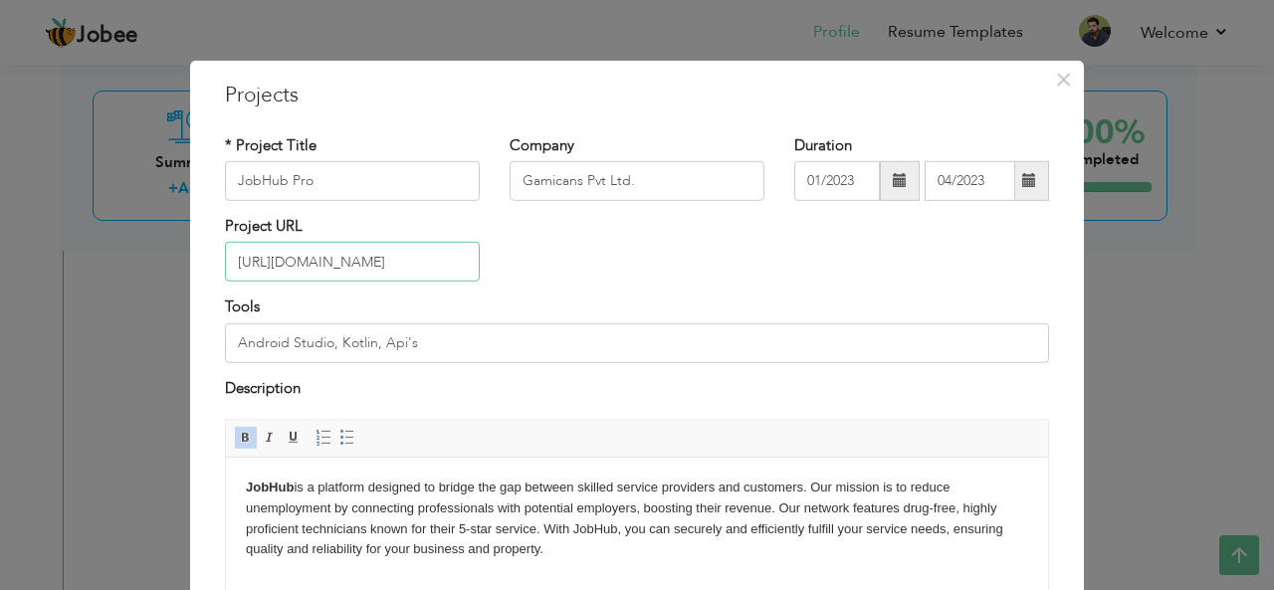
click at [410, 265] on input "[URL][DOMAIN_NAME]" at bounding box center [352, 262] width 255 height 40
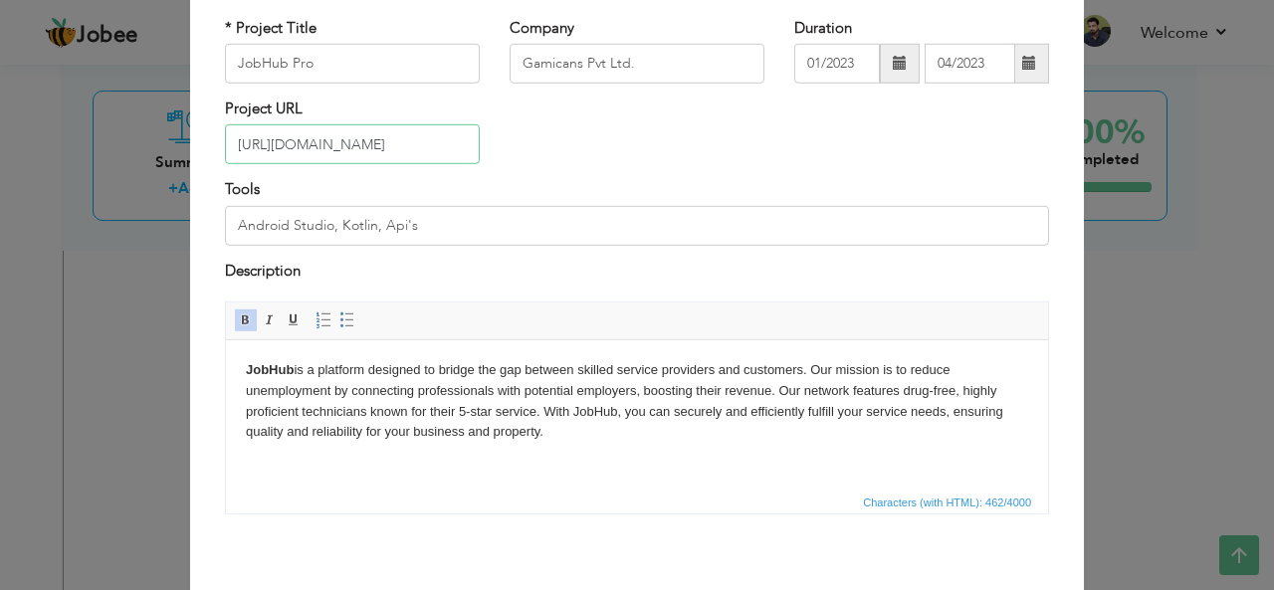
scroll to position [122, 0]
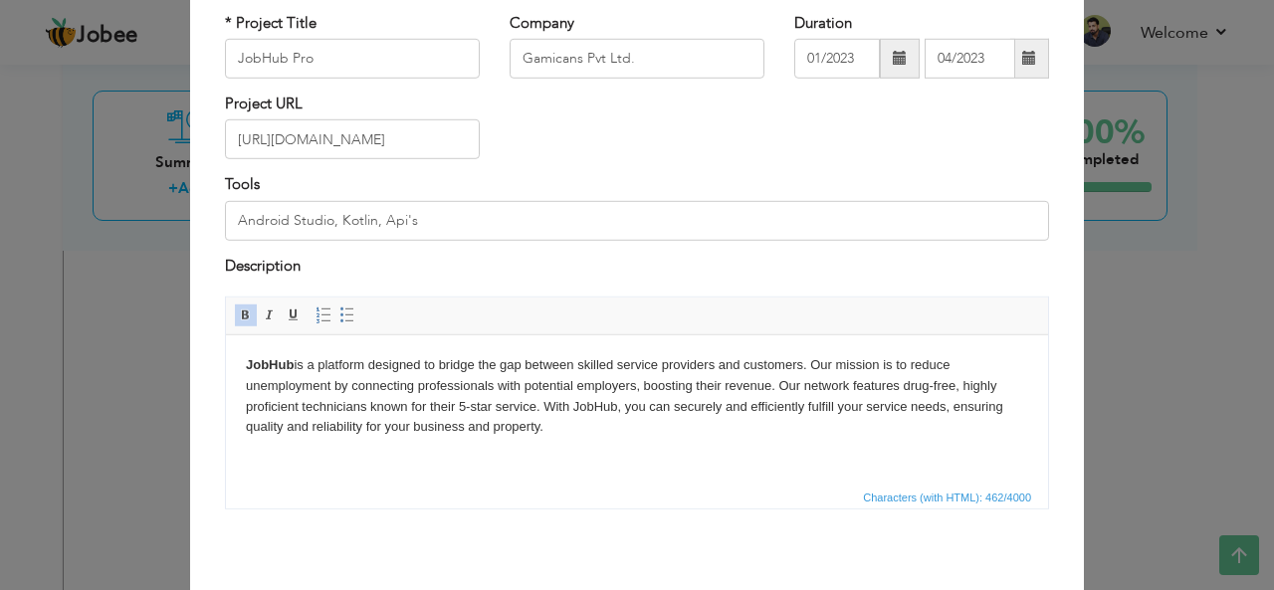
drag, startPoint x: 610, startPoint y: 432, endPoint x: 231, endPoint y: 352, distance: 387.4
click at [231, 352] on html "JobHub is a platform designed to bridge the gap between skilled service provide…" at bounding box center [637, 396] width 822 height 122
copy body "JobHub is a platform designed to bridge the gap between skilled service provide…"
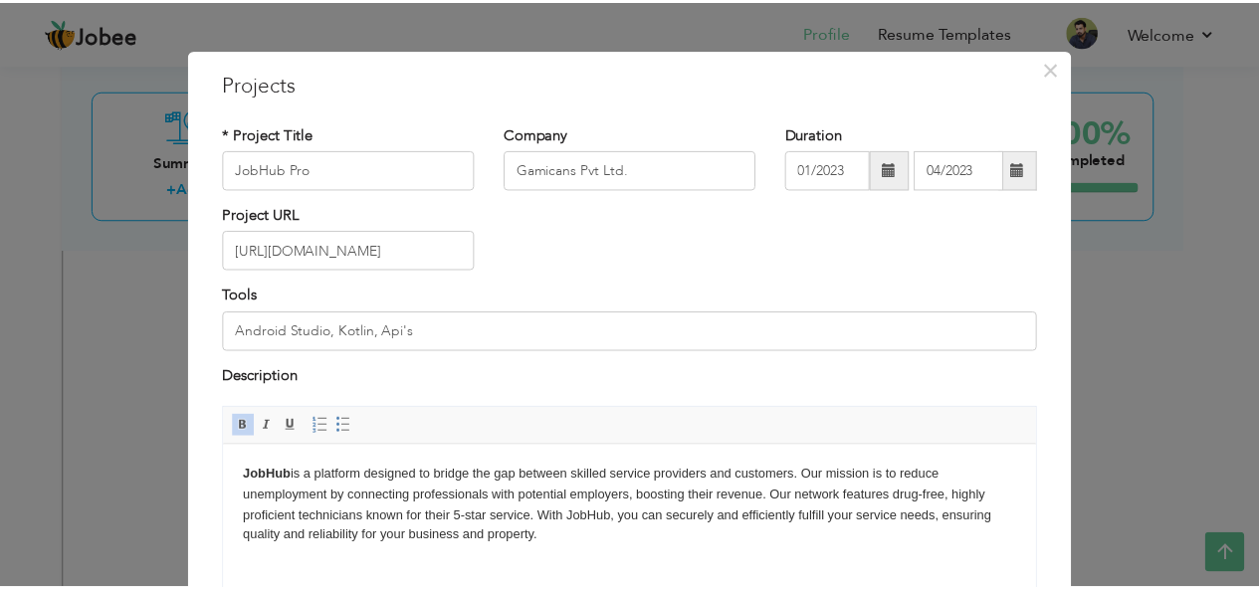
scroll to position [0, 0]
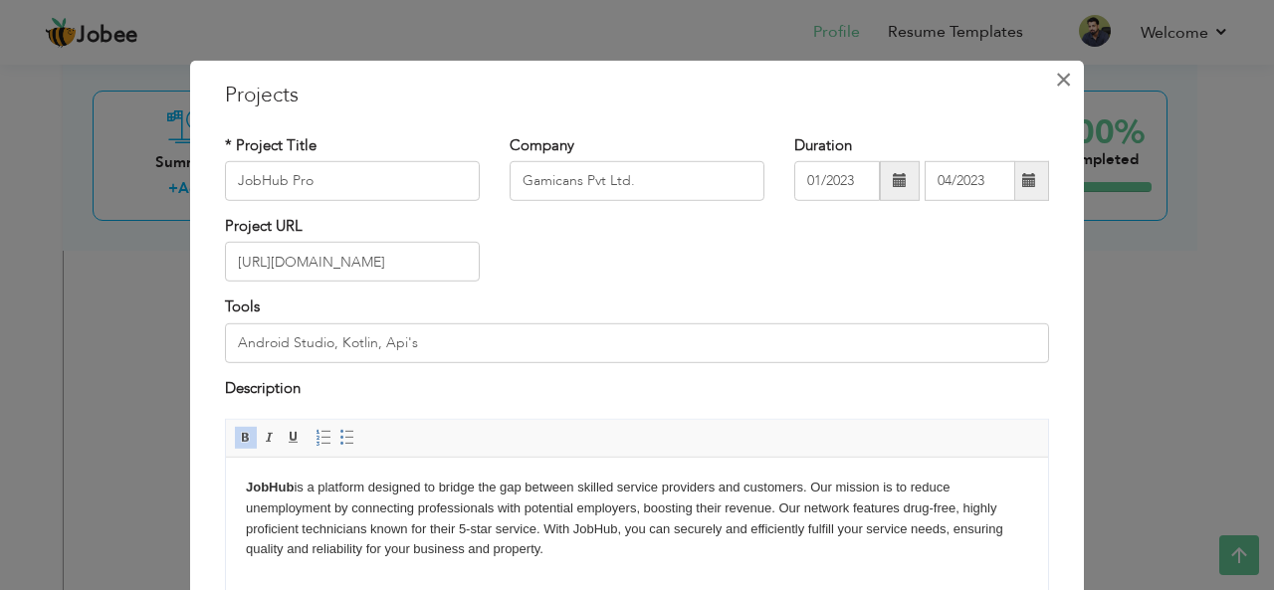
click at [1056, 84] on span "×" at bounding box center [1063, 79] width 17 height 36
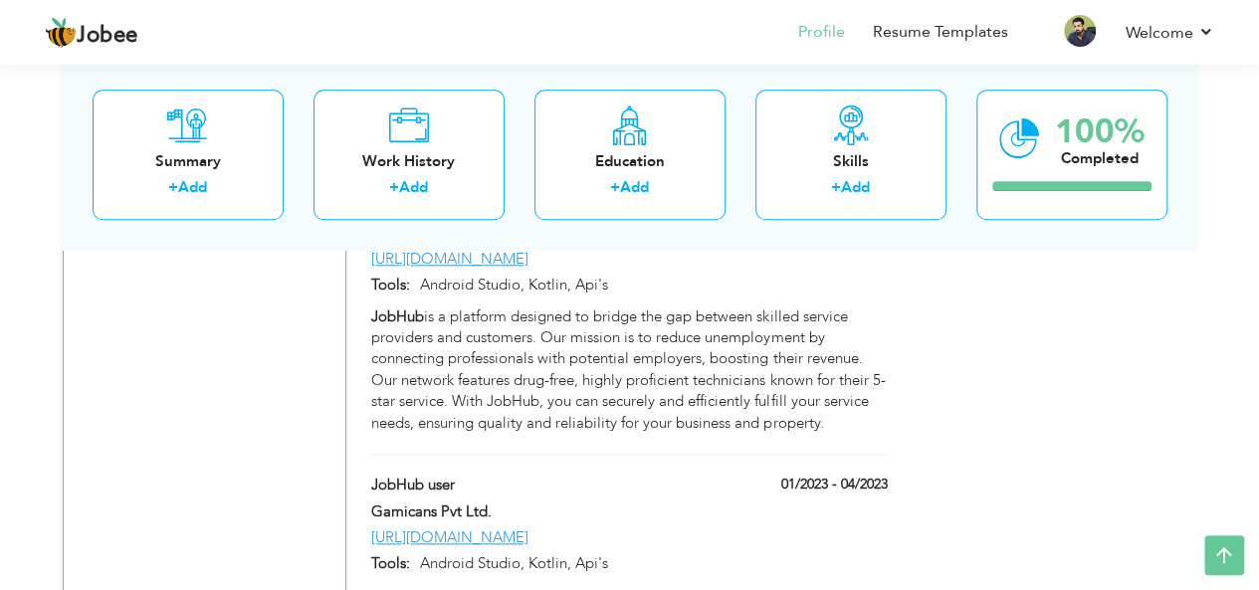
scroll to position [8422, 0]
click at [462, 475] on span at bounding box center [462, 482] width 15 height 15
type input "JobHub user"
type input "[URL][DOMAIN_NAME]"
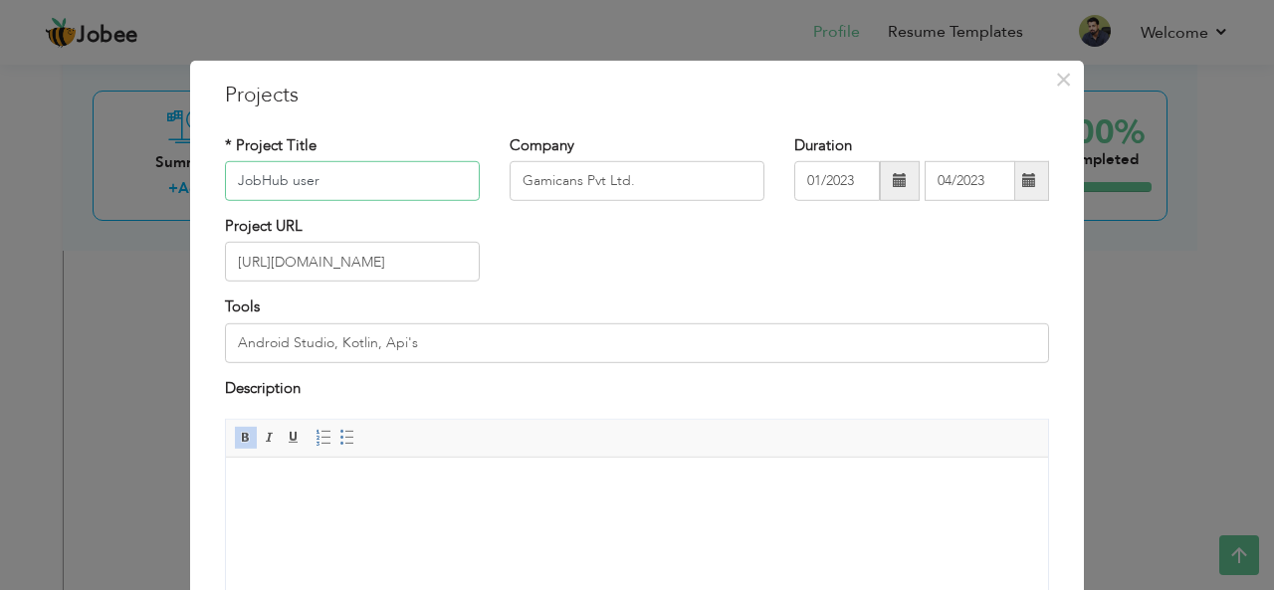
click at [350, 182] on input "JobHub user" at bounding box center [352, 181] width 255 height 40
click at [335, 179] on input "JobHub user" at bounding box center [352, 181] width 255 height 40
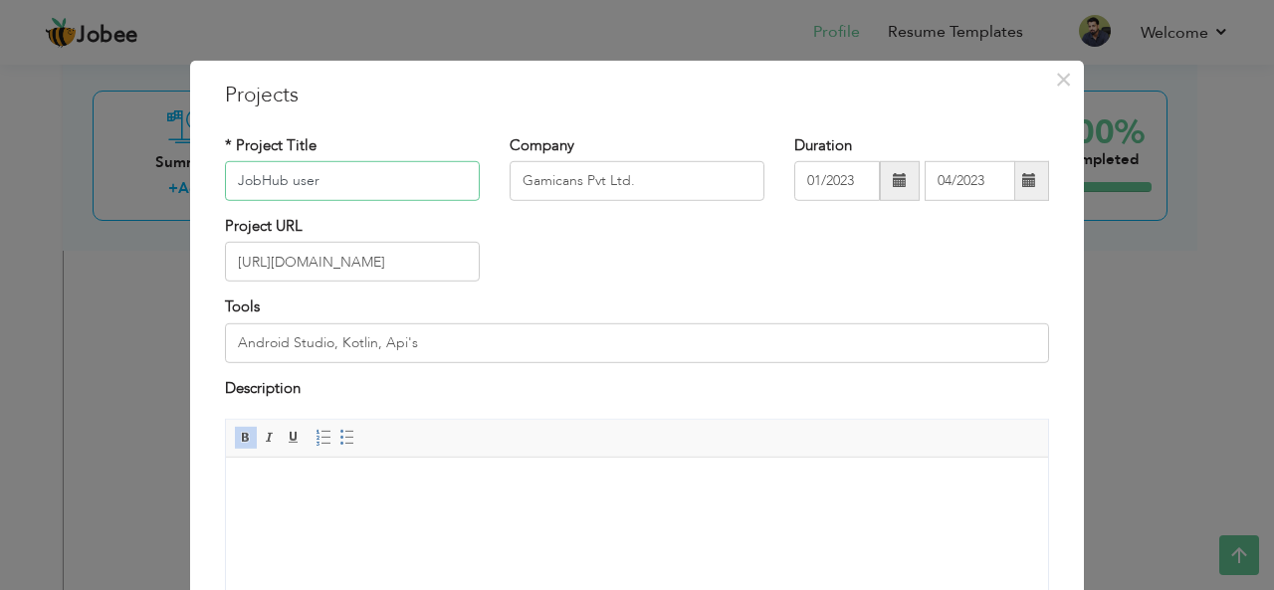
click at [335, 179] on input "JobHub user" at bounding box center [352, 181] width 255 height 40
click at [338, 267] on input "[URL][DOMAIN_NAME]" at bounding box center [352, 262] width 255 height 40
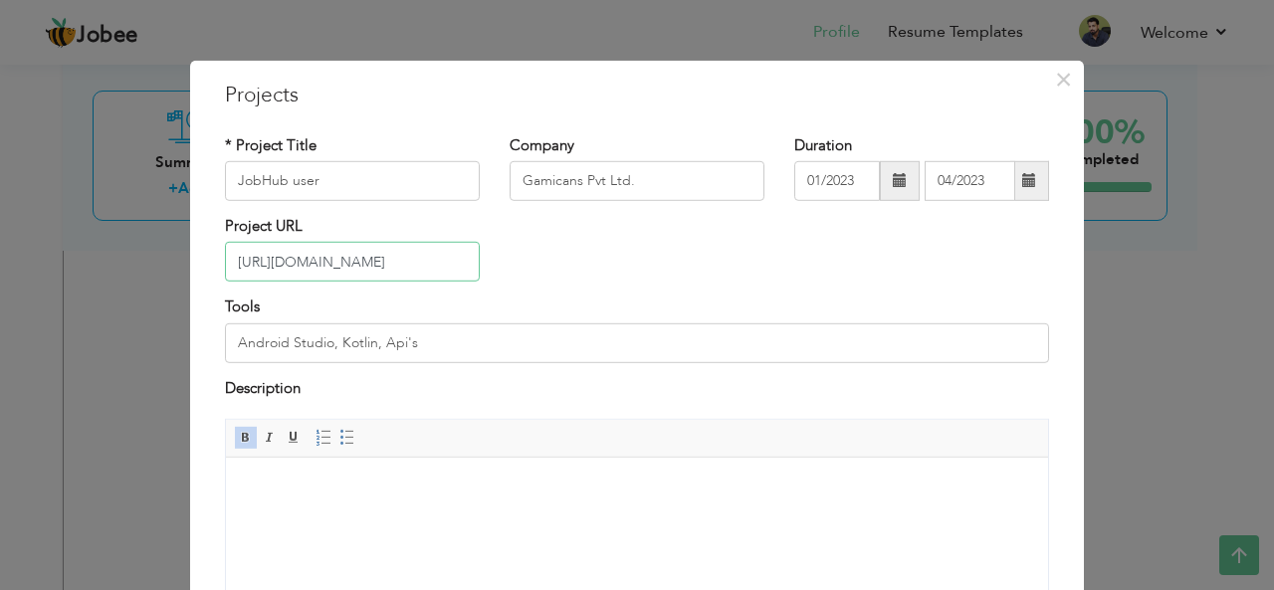
click at [338, 267] on input "[URL][DOMAIN_NAME]" at bounding box center [352, 262] width 255 height 40
click at [1055, 84] on span "×" at bounding box center [1063, 79] width 17 height 36
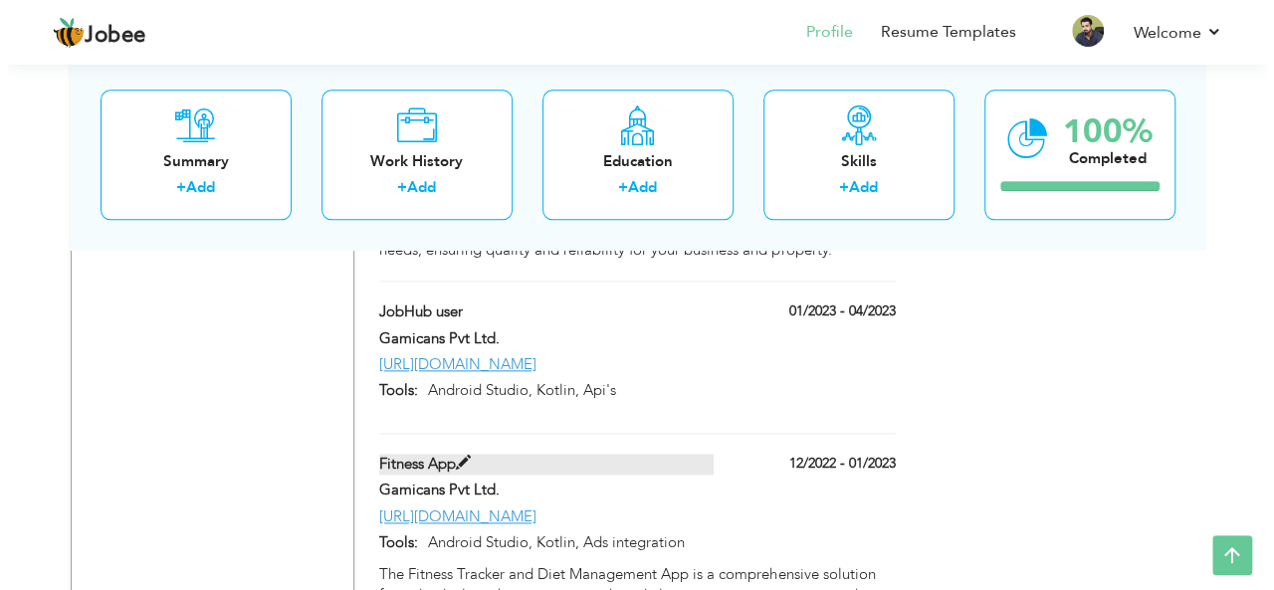
scroll to position [8607, 0]
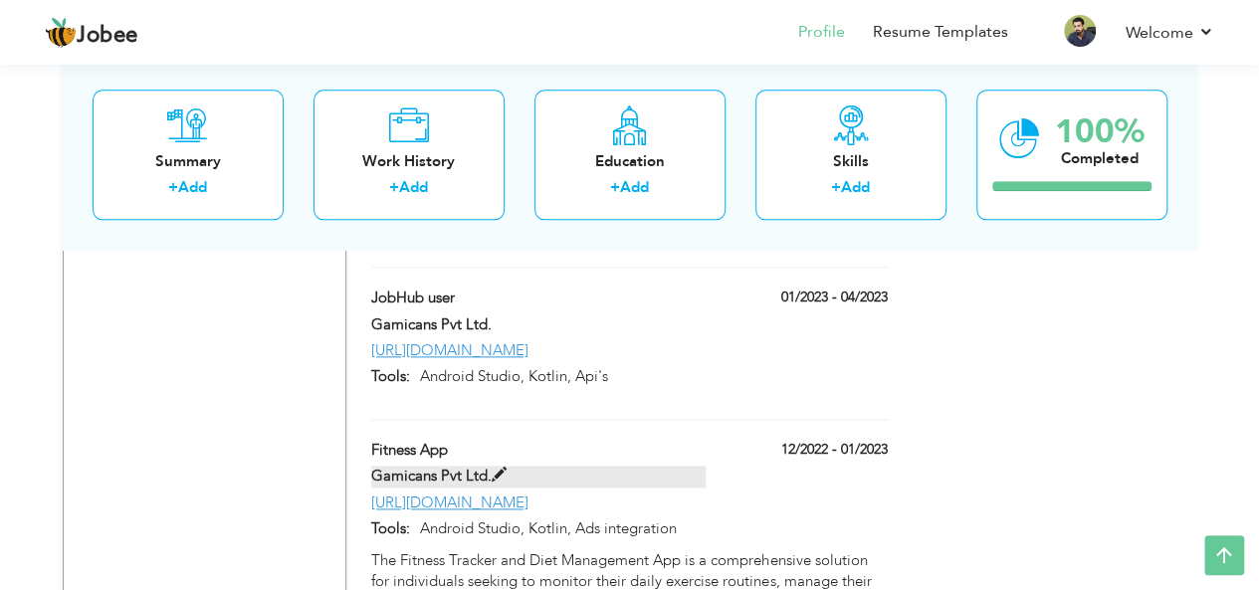
click at [492, 468] on span at bounding box center [499, 475] width 15 height 15
type input "Fitness App"
type input "12/2022"
type input "01/2023"
type input "[URL][DOMAIN_NAME]"
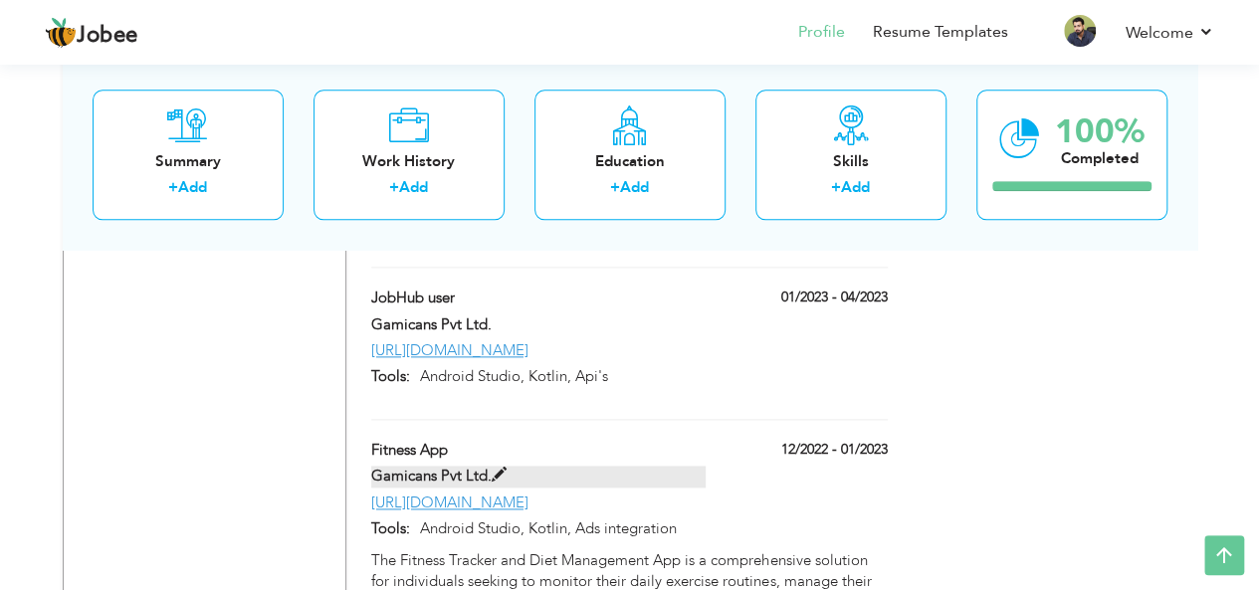
type input "Android Studio, Kotlin, Ads integration"
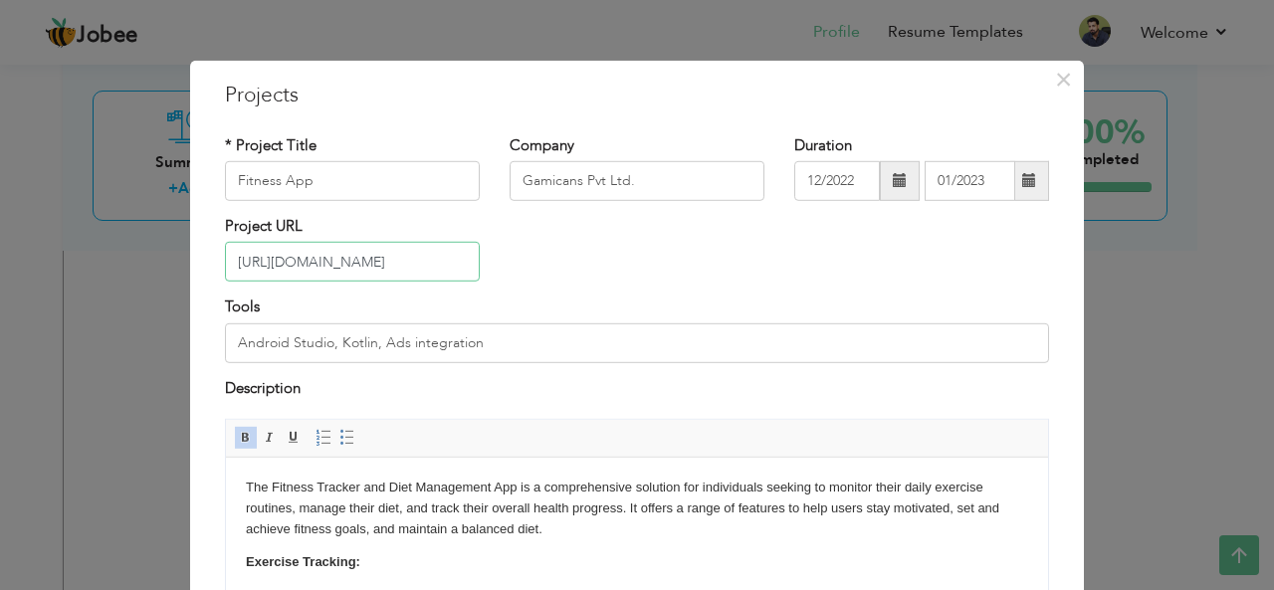
click at [378, 260] on input "[URL][DOMAIN_NAME]" at bounding box center [352, 262] width 255 height 40
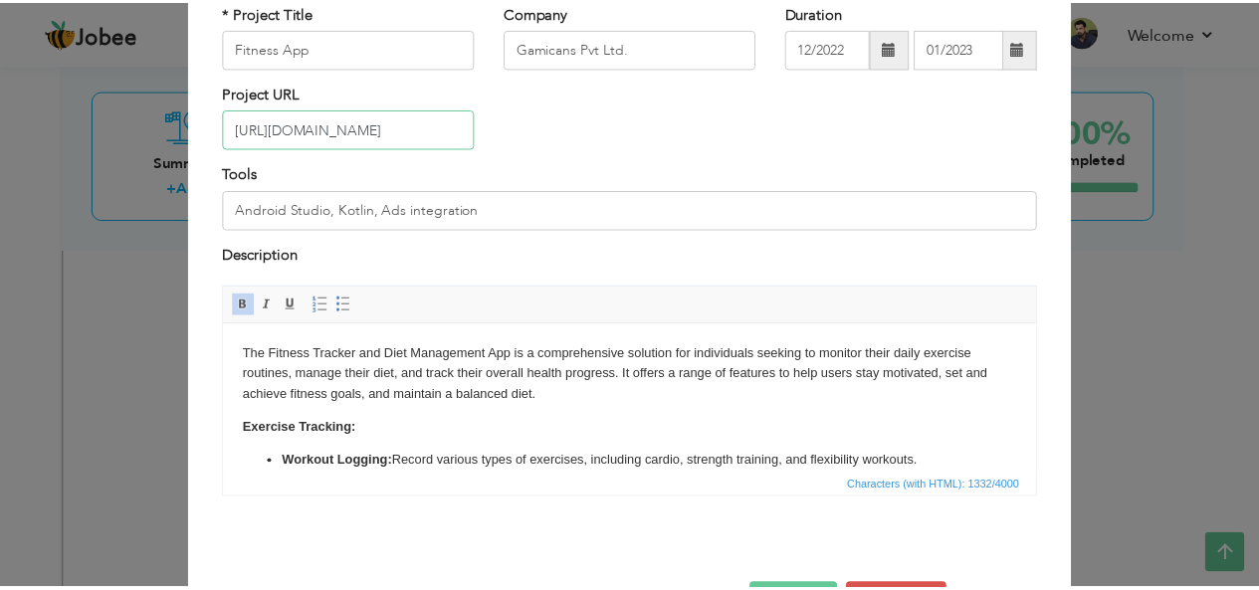
scroll to position [0, 0]
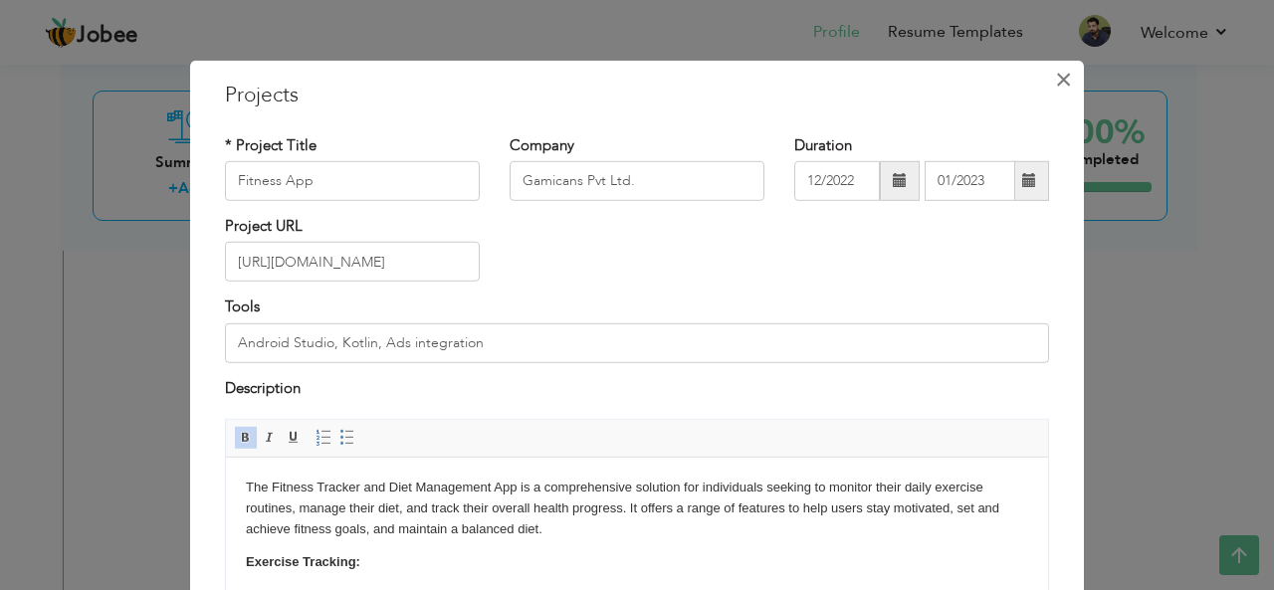
click at [1061, 76] on span "×" at bounding box center [1063, 79] width 17 height 36
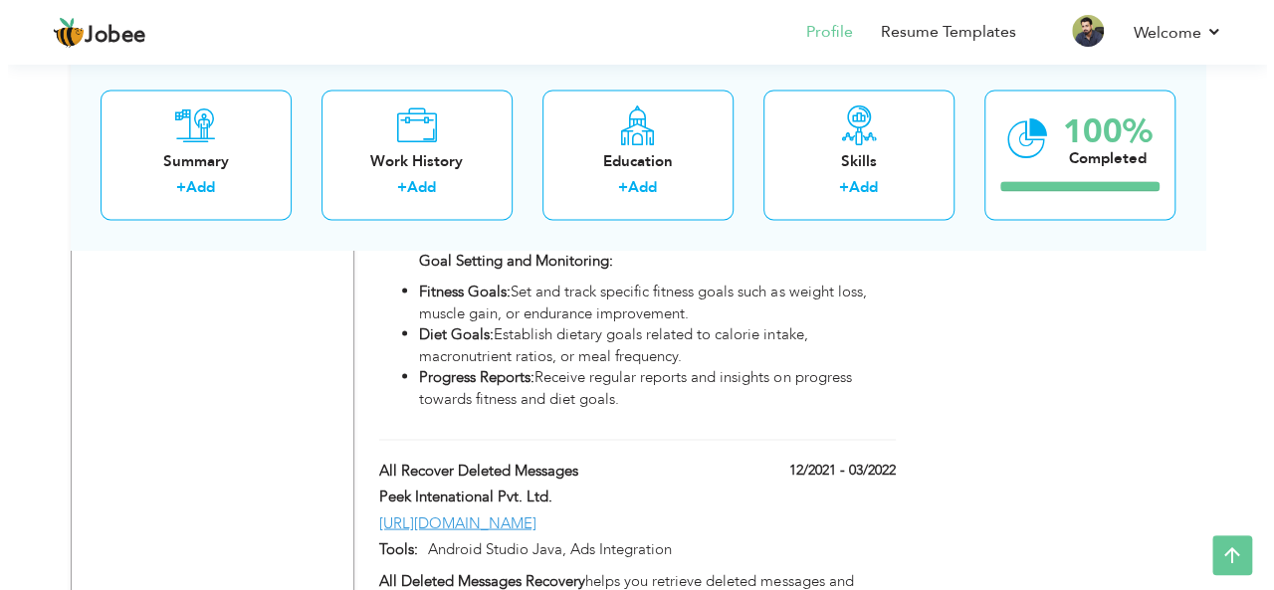
scroll to position [9196, 0]
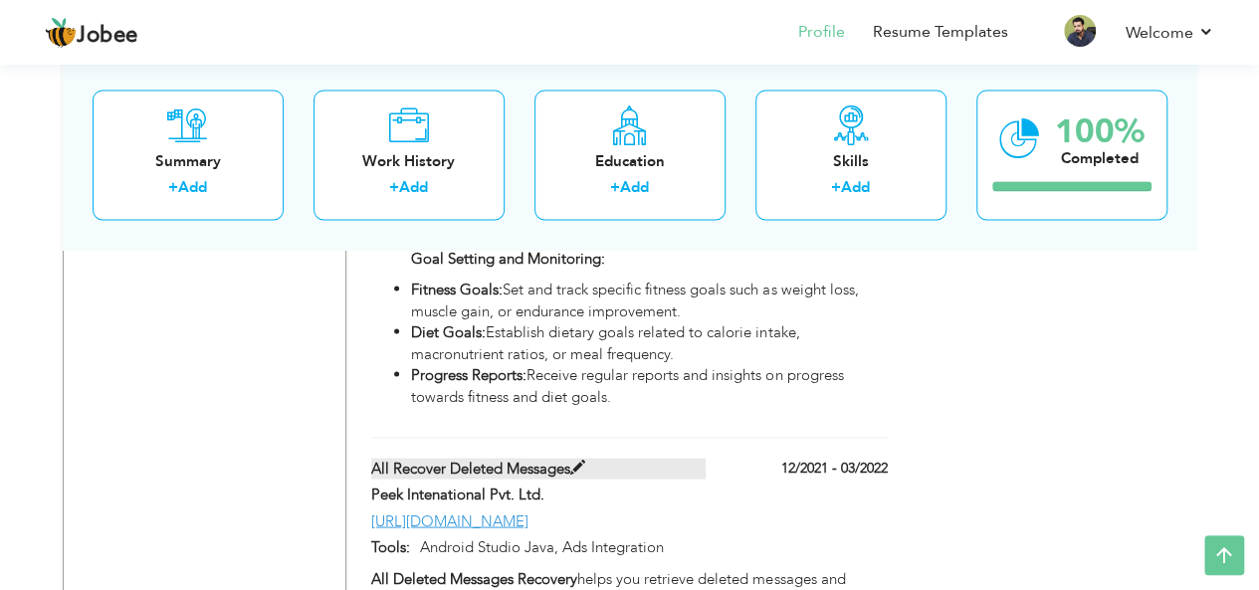
click at [576, 460] on span at bounding box center [577, 467] width 15 height 15
type input "All Recover Deleted Messages"
type input "Peek Intenational Pvt. Ltd."
type input "12/2021"
type input "03/2022"
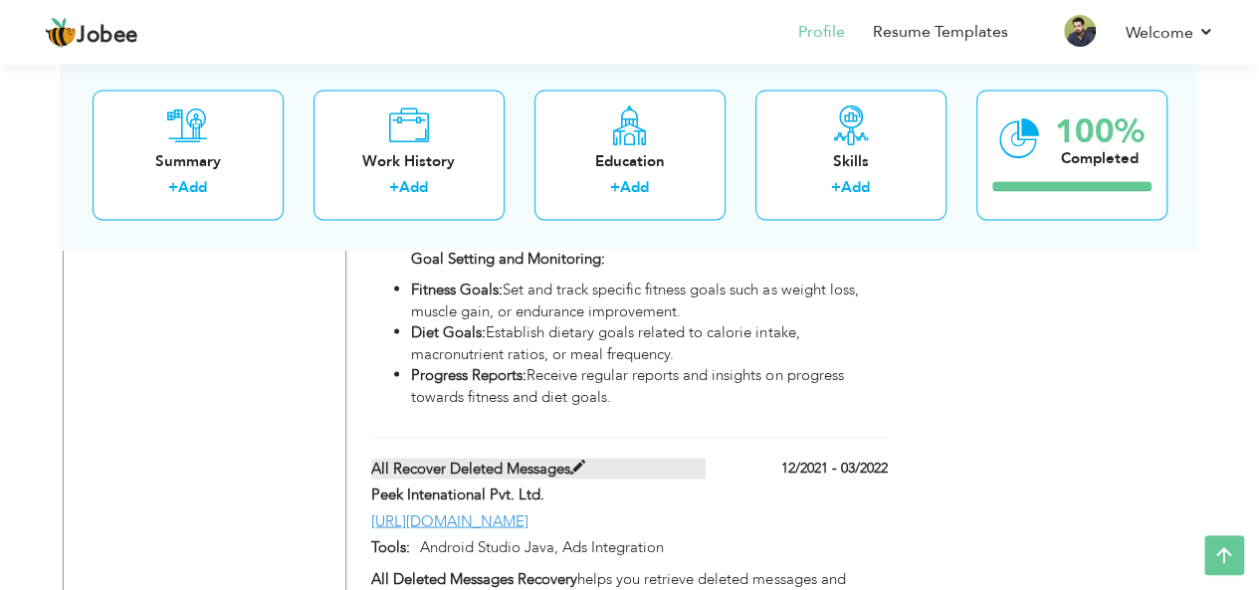
type input "[URL][DOMAIN_NAME]"
type input "Android Studio Java, Ads Integration"
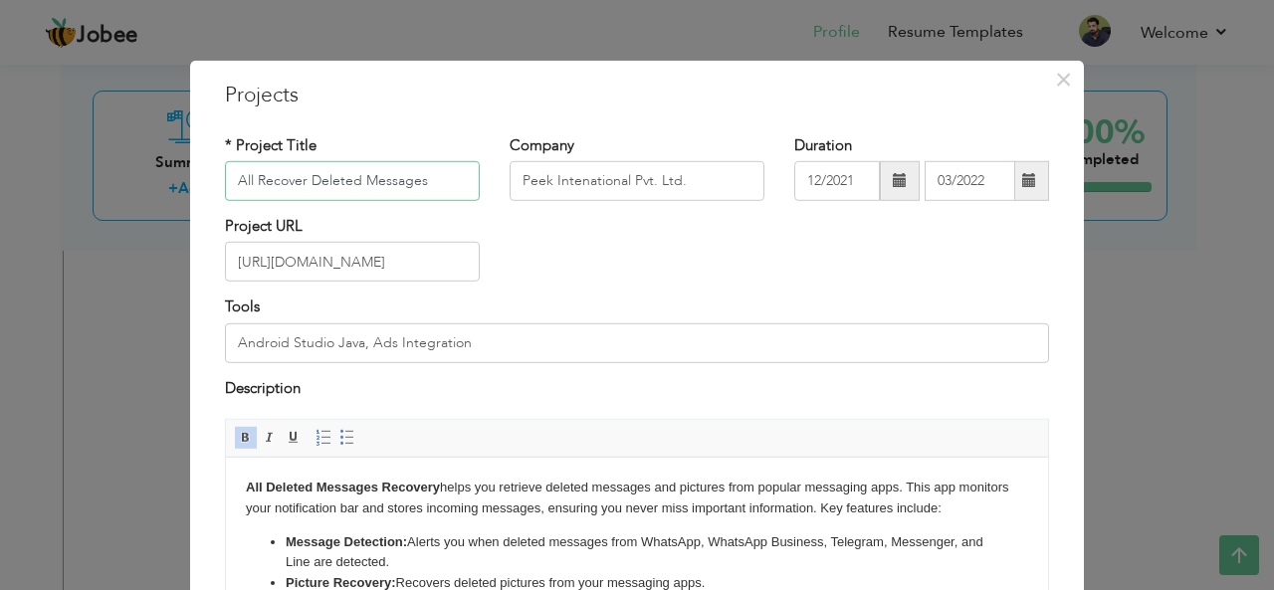
click at [412, 188] on input "All Recover Deleted Messages" at bounding box center [352, 181] width 255 height 40
click at [414, 259] on input "[URL][DOMAIN_NAME]" at bounding box center [352, 262] width 255 height 40
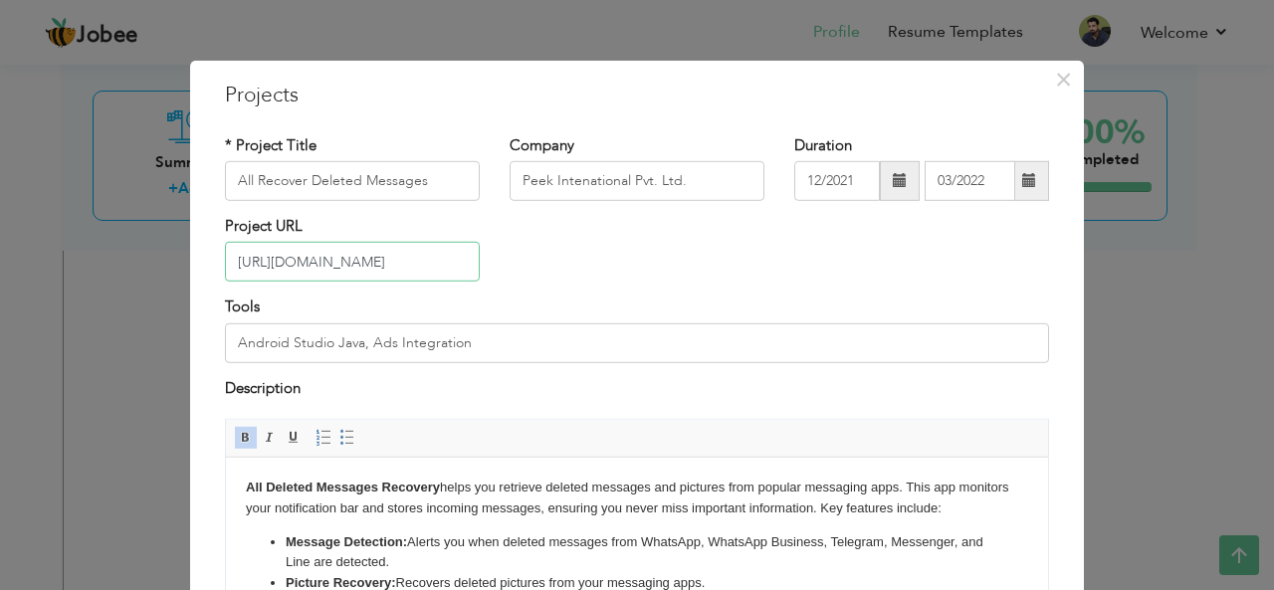
click at [414, 259] on input "[URL][DOMAIN_NAME]" at bounding box center [352, 262] width 255 height 40
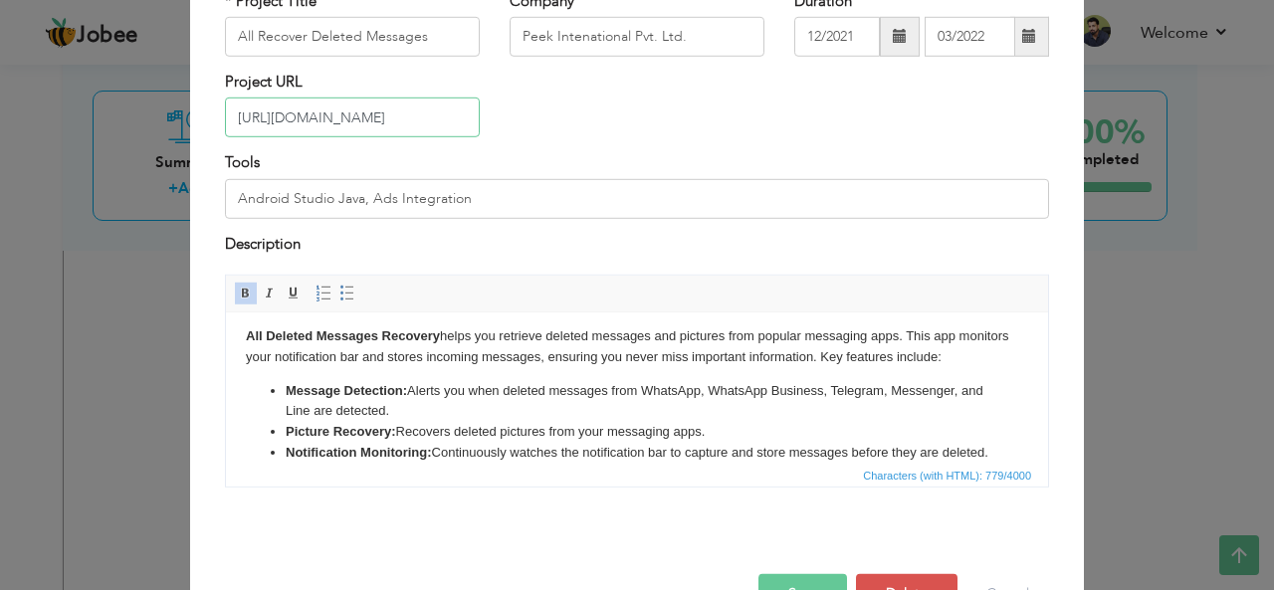
scroll to position [0, 0]
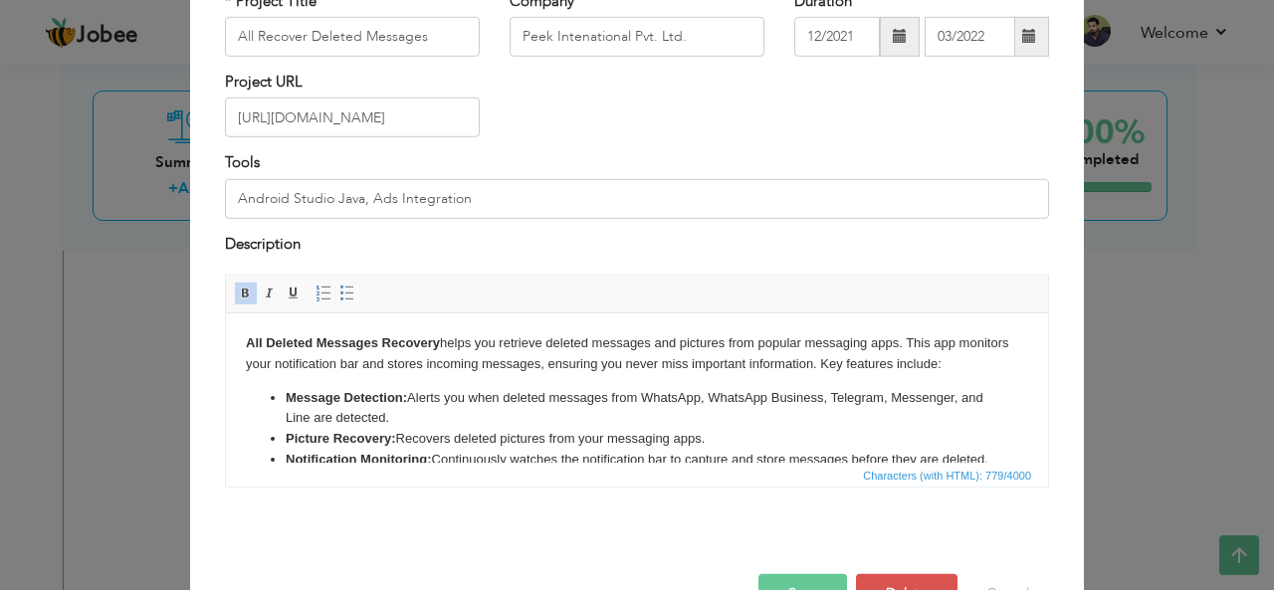
drag, startPoint x: 434, startPoint y: 418, endPoint x: 228, endPoint y: 352, distance: 216.2
click at [228, 352] on html "All Deleted Messages Recovery helps you retrieve deleted messages and pictures …" at bounding box center [637, 418] width 822 height 211
copy body "All Deleted Messages Recovery helps you retrieve deleted messages and pictures …"
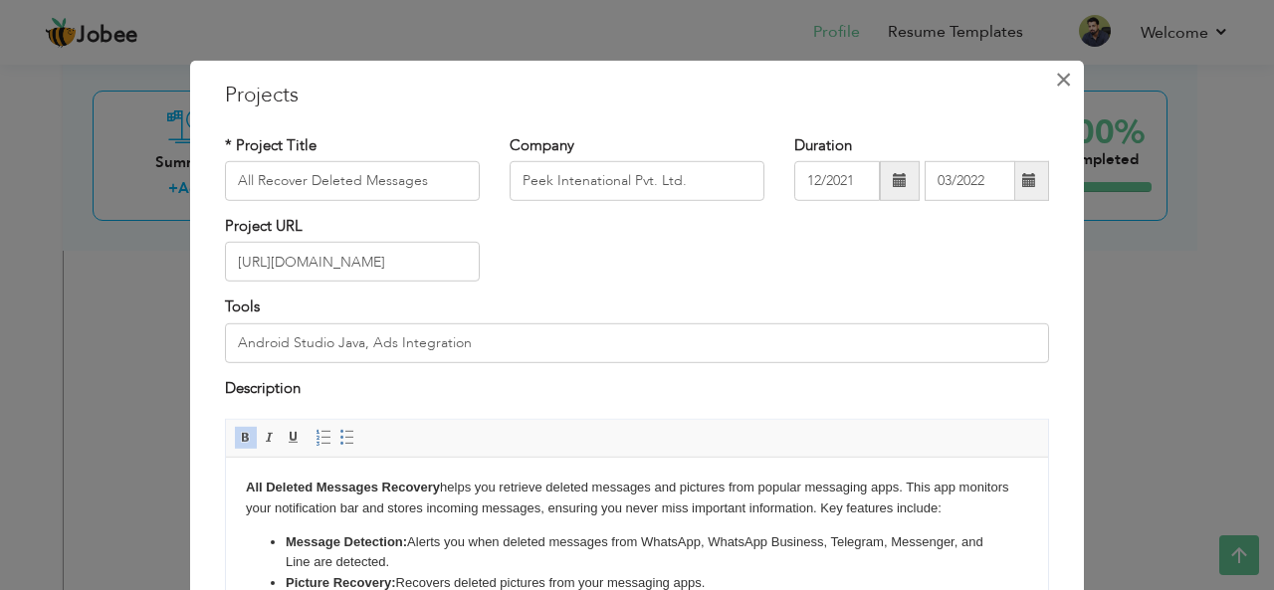
click at [1063, 74] on span "×" at bounding box center [1063, 79] width 17 height 36
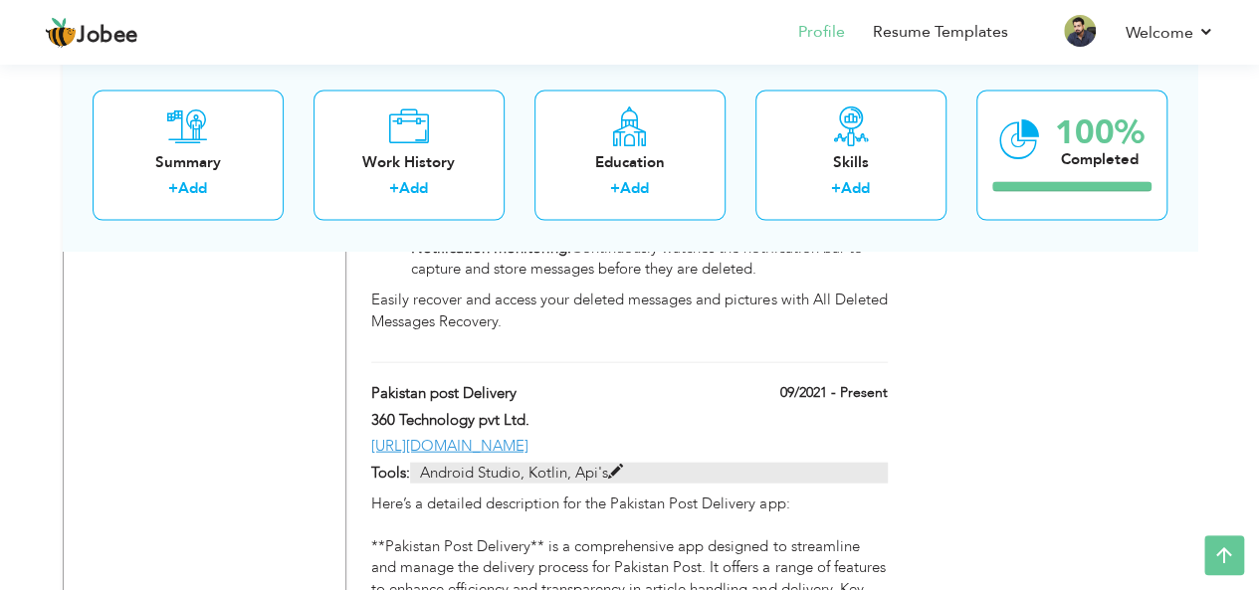
scroll to position [9683, 0]
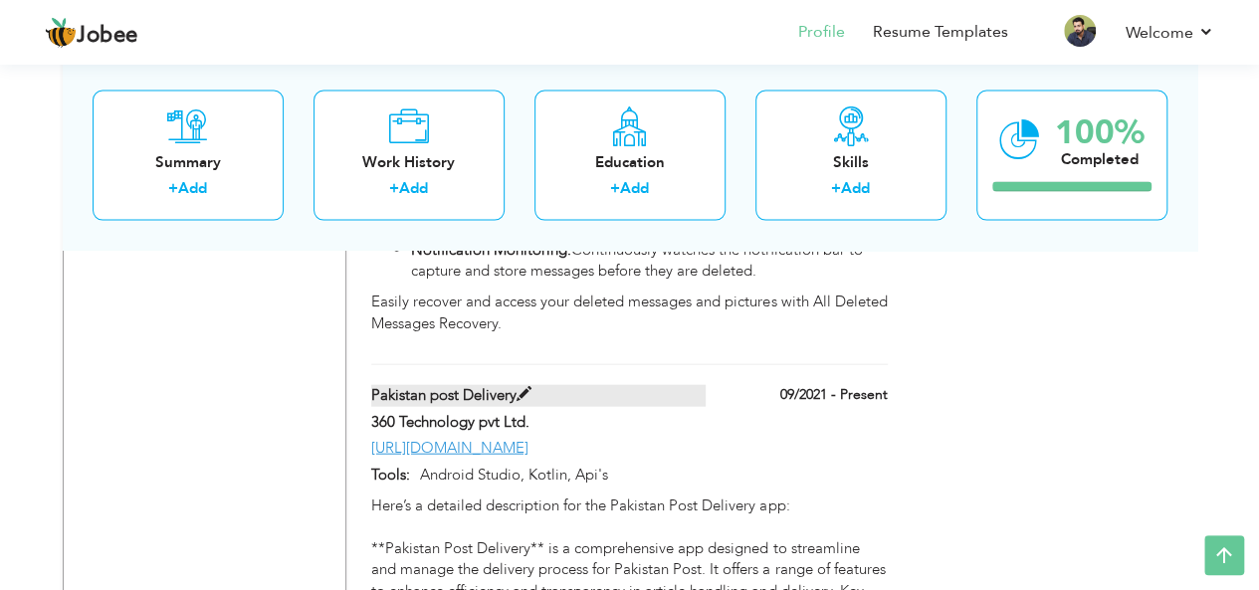
click at [521, 387] on span at bounding box center [523, 394] width 15 height 15
type input "Pakistan post Delivery"
type input "360 Technology pvt Ltd."
type input "09/2021"
type input "[URL][DOMAIN_NAME]"
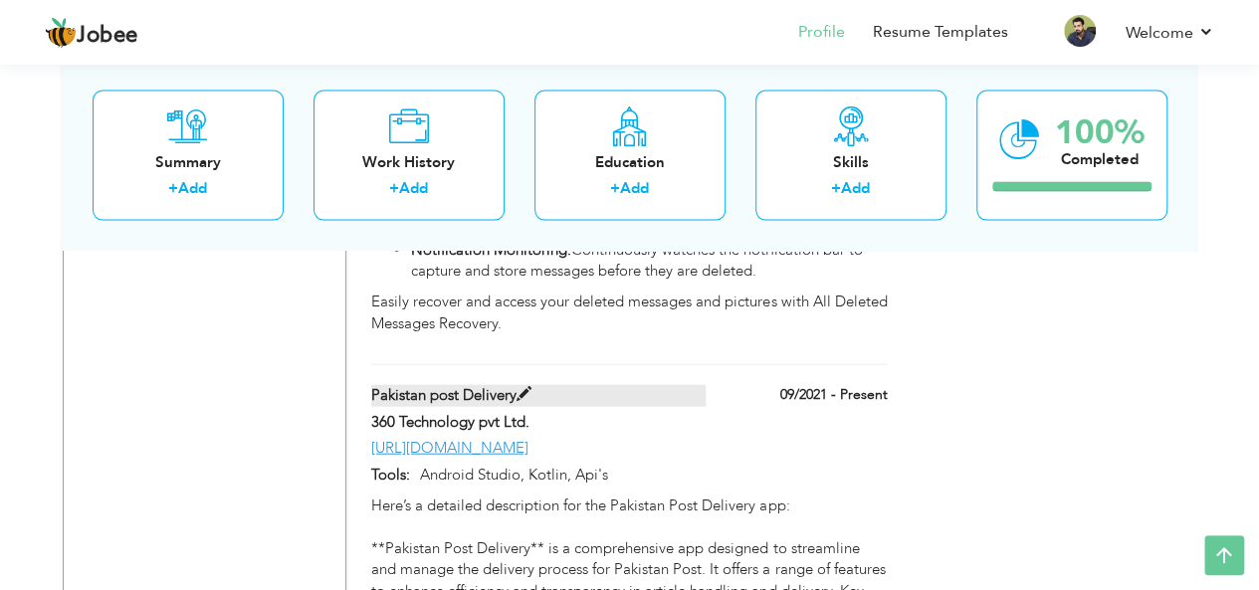
type input "Android Studio, Kotlin, Api's"
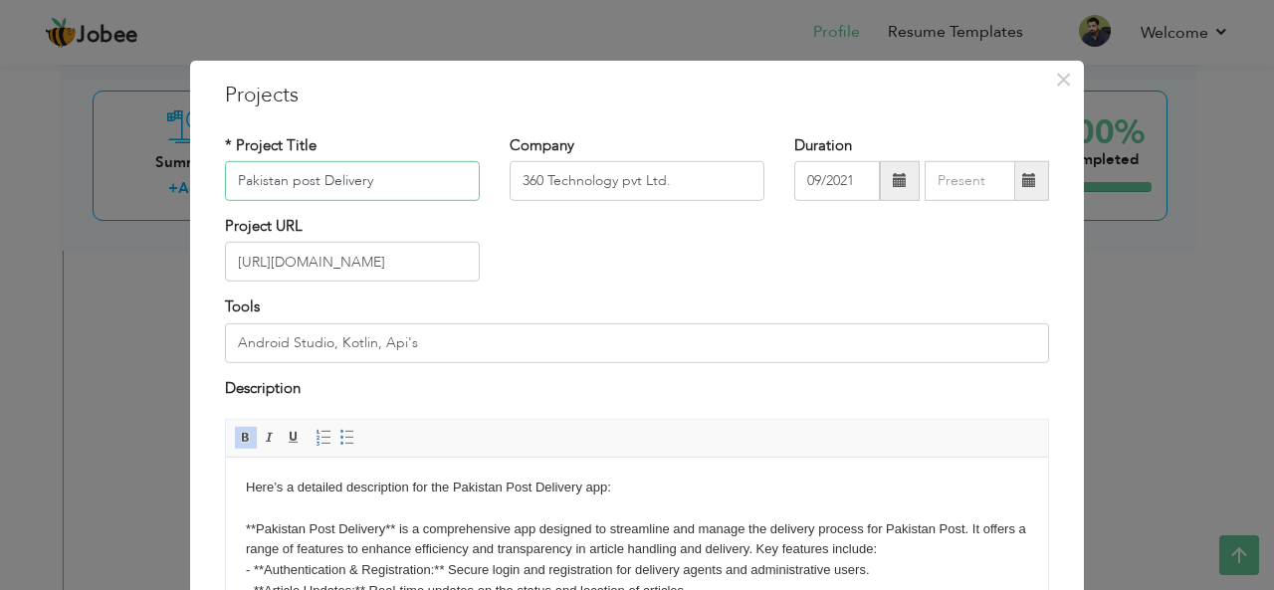
click at [414, 186] on input "Pakistan post Delivery" at bounding box center [352, 181] width 255 height 40
click at [1055, 83] on span "×" at bounding box center [1063, 79] width 17 height 36
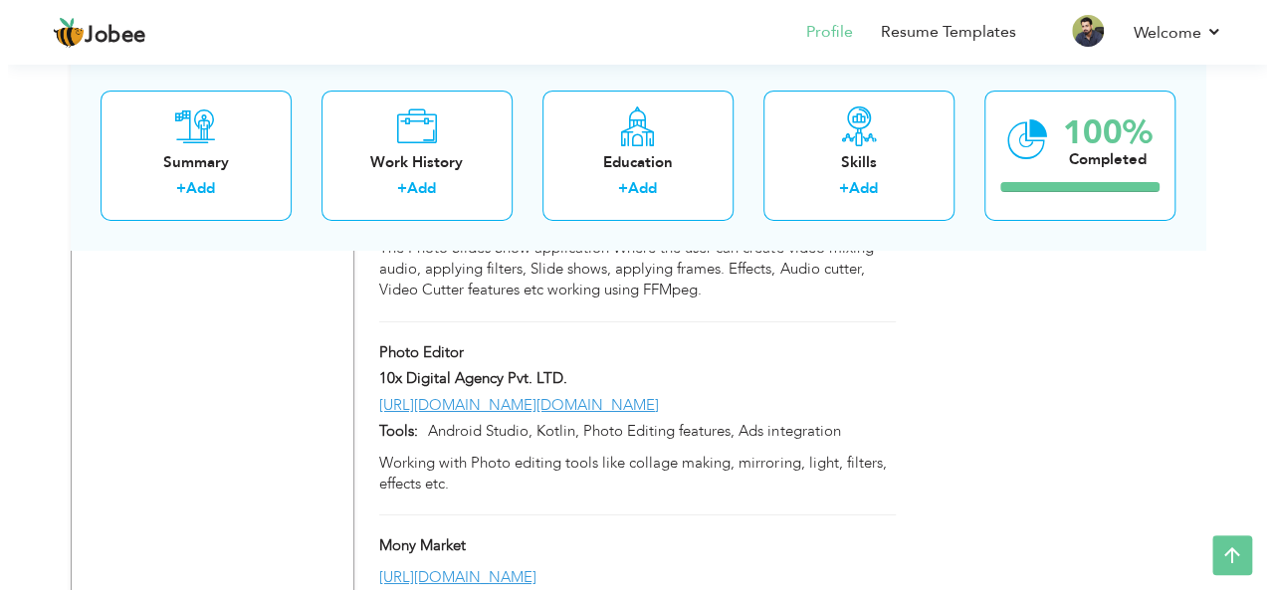
scroll to position [10957, 0]
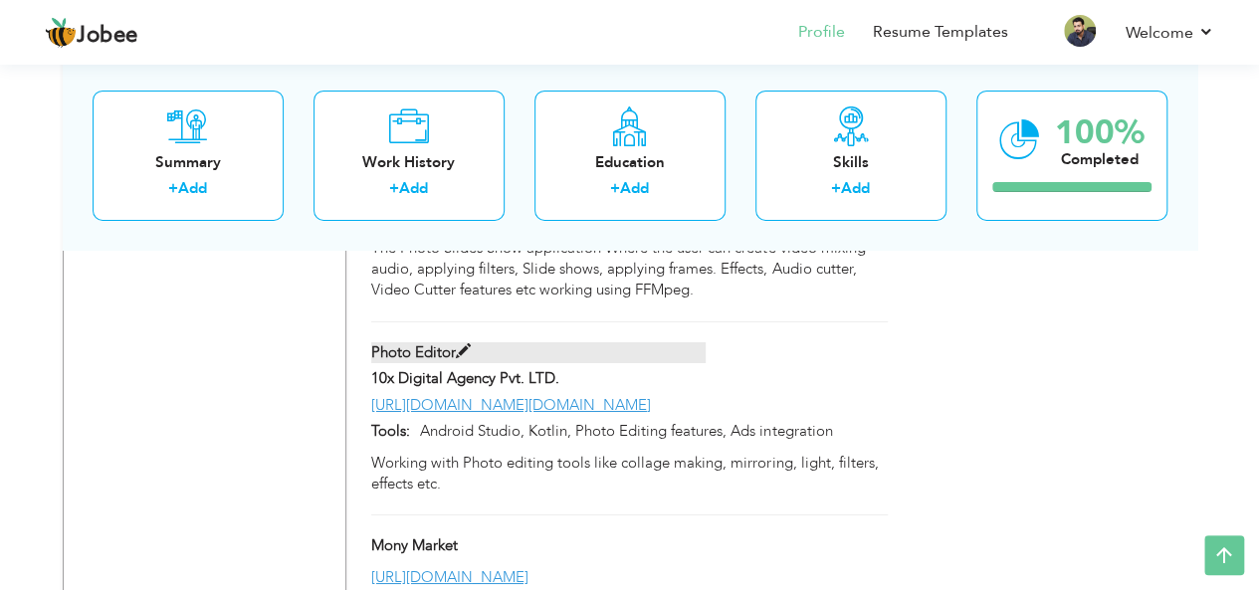
click at [454, 342] on label "Photo Editor" at bounding box center [538, 352] width 334 height 21
type input "Photo Editor"
type input "10x Digital Agency Pvt. LTD."
type input "[URL][DOMAIN_NAME][DOMAIN_NAME]"
type input "Android Studio, Kotlin, Photo Editing features, Ads integration"
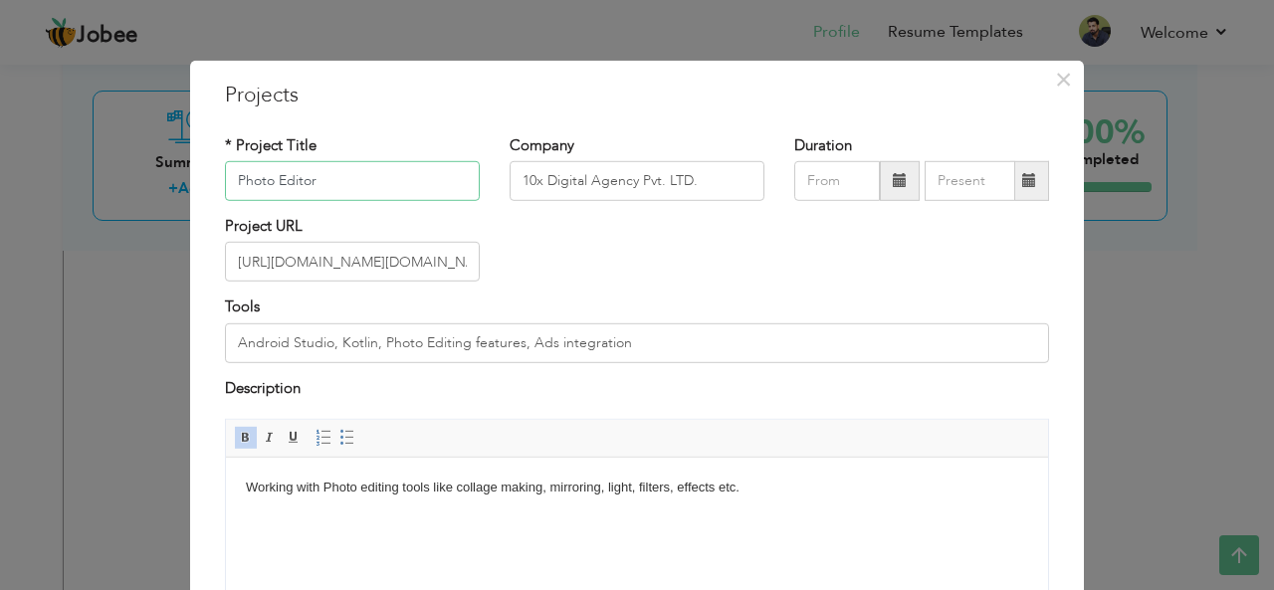
click at [348, 182] on input "Photo Editor" at bounding box center [352, 181] width 255 height 40
click at [388, 274] on input "[URL][DOMAIN_NAME][DOMAIN_NAME]" at bounding box center [352, 262] width 255 height 40
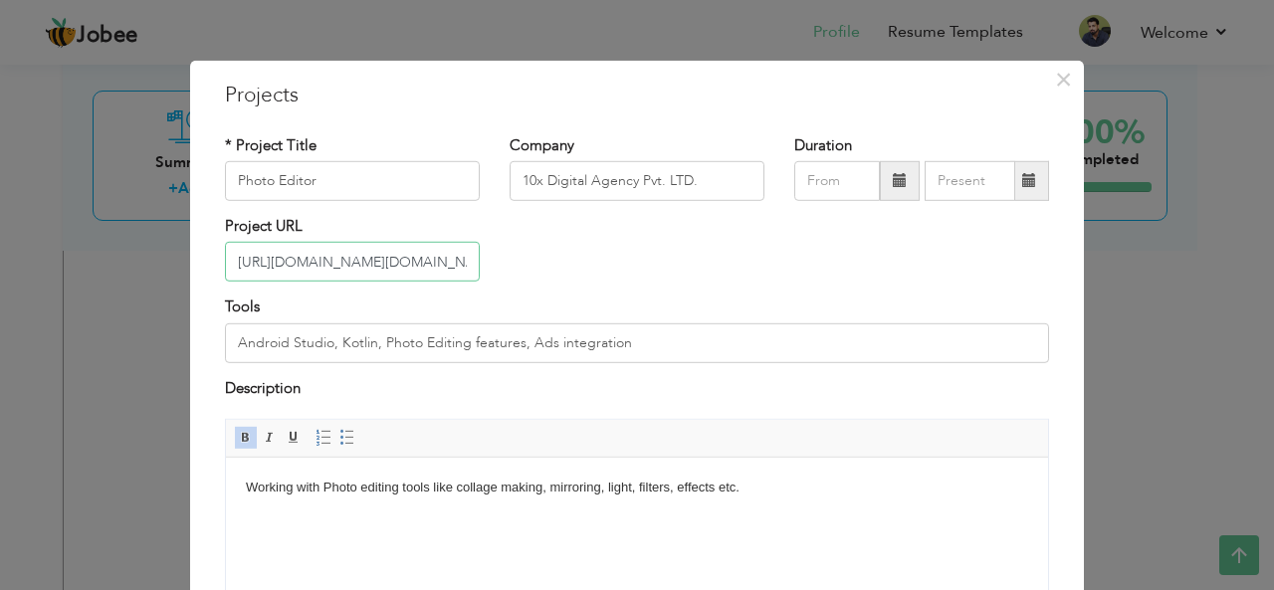
click at [388, 274] on input "[URL][DOMAIN_NAME][DOMAIN_NAME]" at bounding box center [352, 262] width 255 height 40
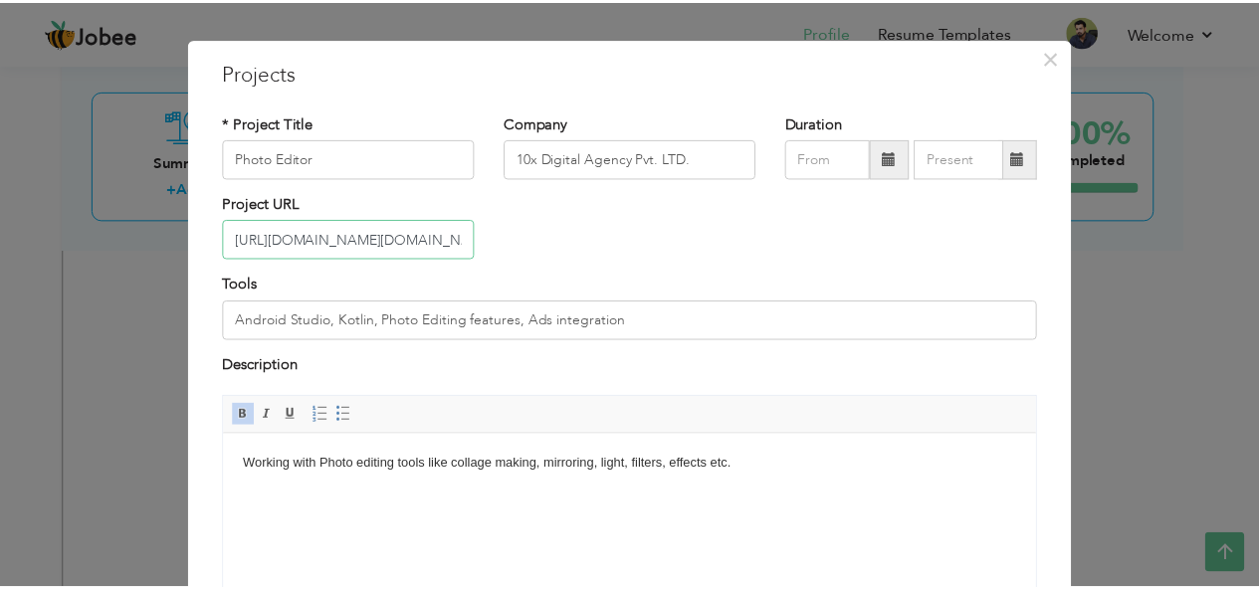
scroll to position [21, 0]
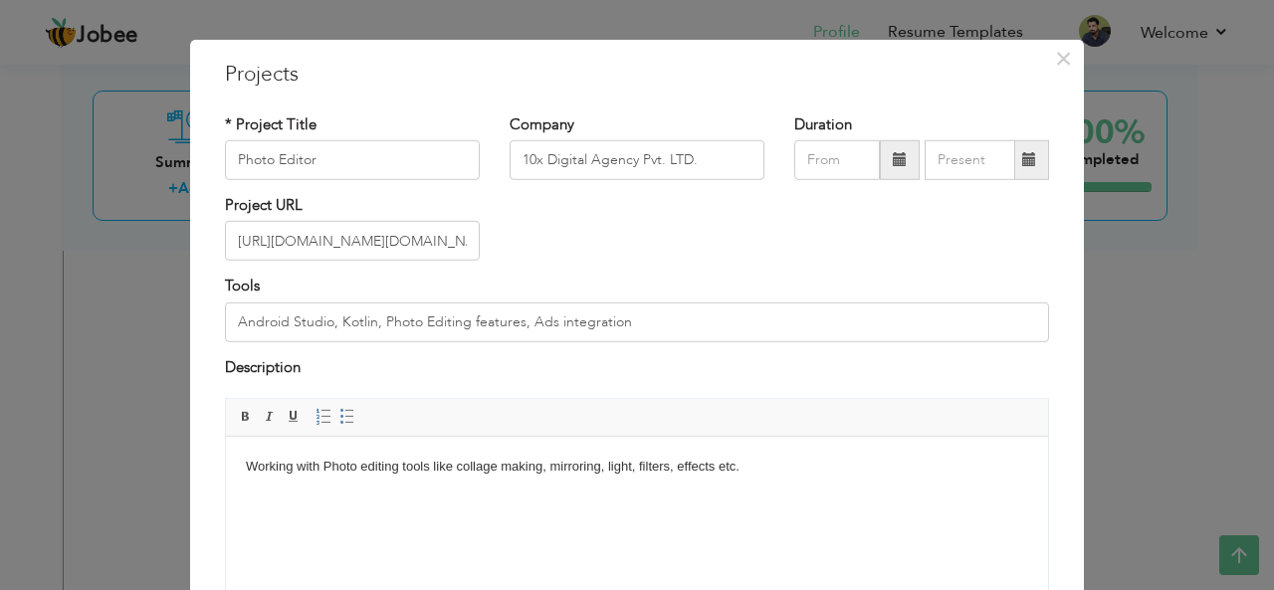
click at [540, 460] on body "Working with Photo editing tools like collage making, mirroring, light, filters…" at bounding box center [637, 467] width 782 height 21
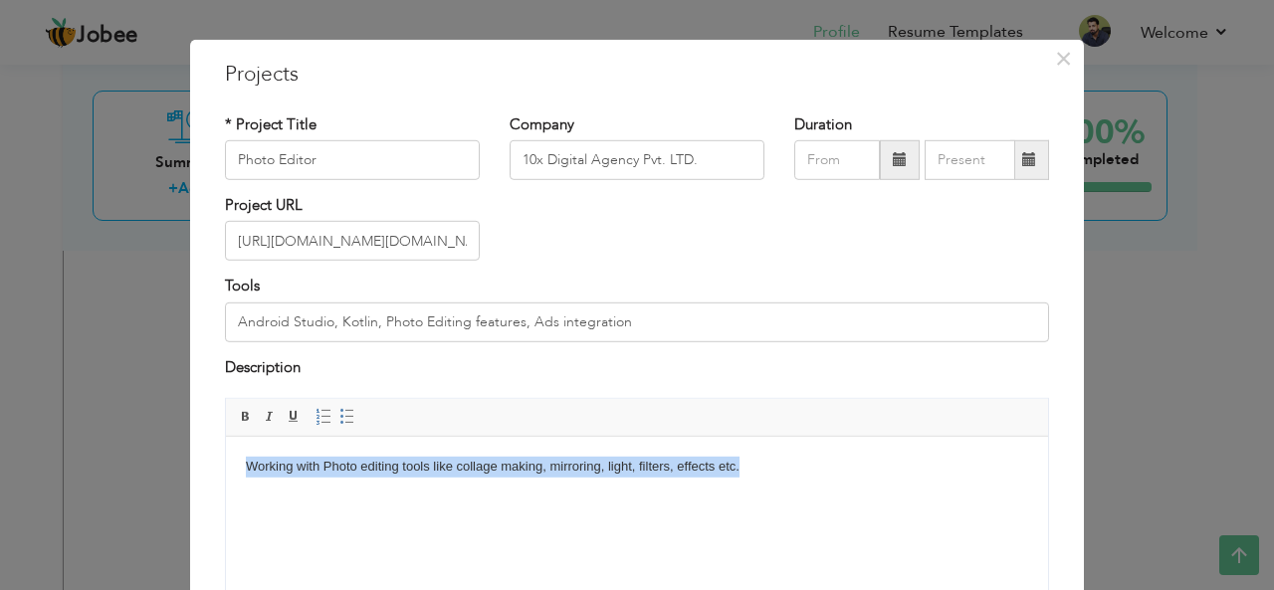
click at [540, 460] on body "Working with Photo editing tools like collage making, mirroring, light, filters…" at bounding box center [637, 467] width 782 height 21
copy body "Working with Photo editing tools like collage making, mirroring, light, filters…"
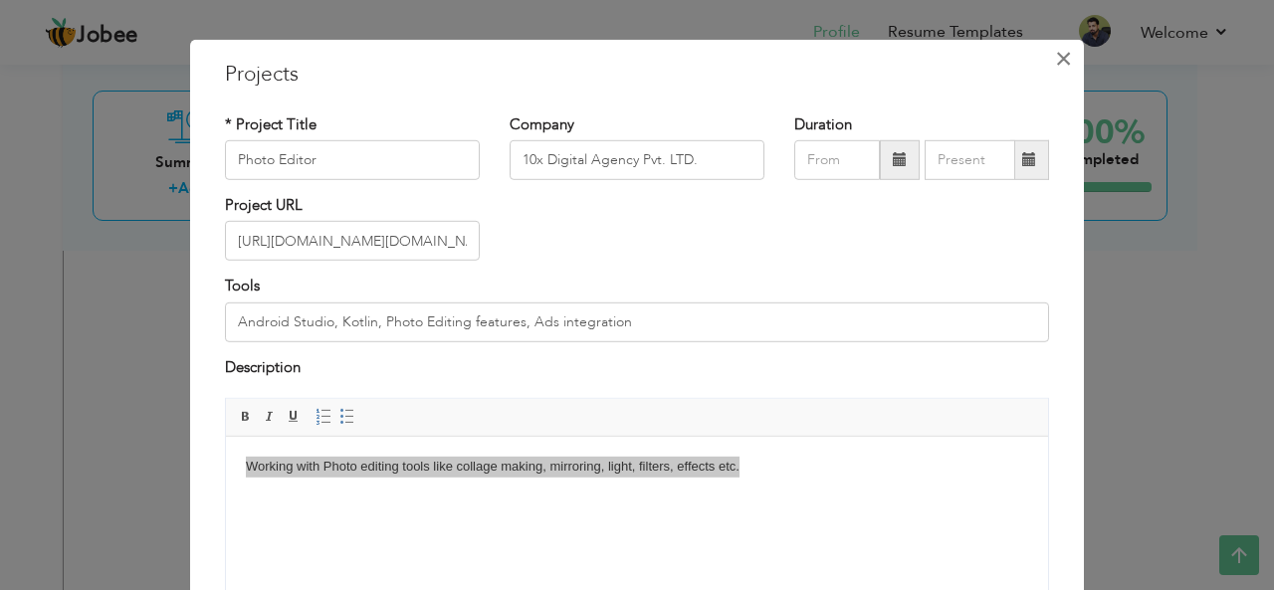
click at [1055, 63] on span "×" at bounding box center [1063, 58] width 17 height 36
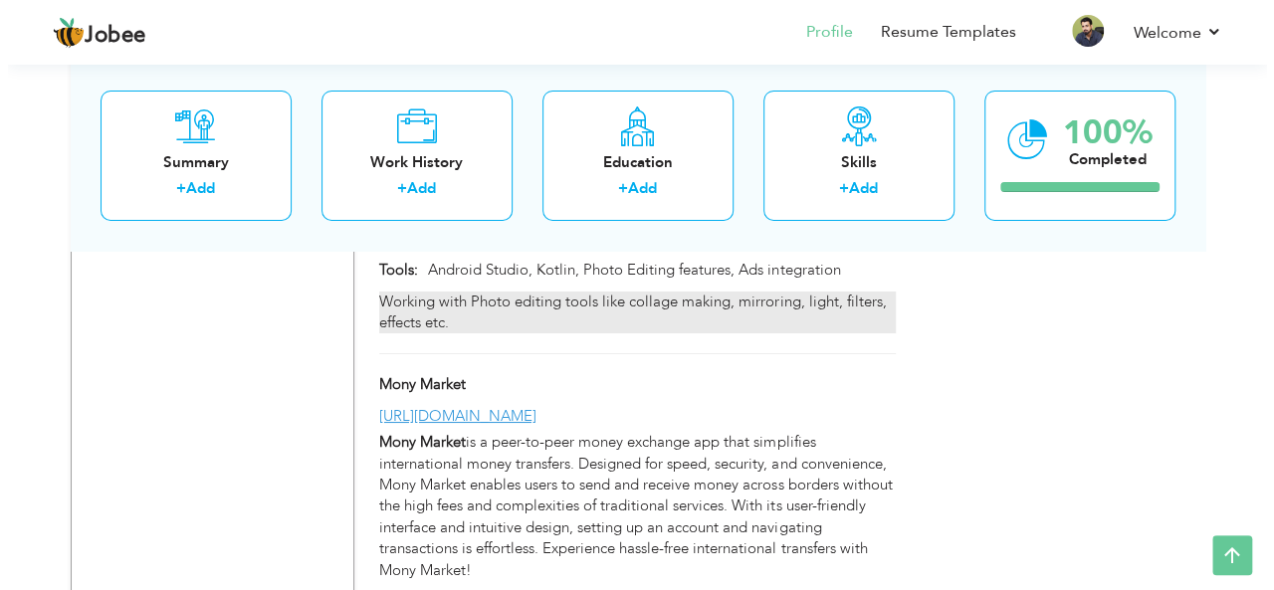
scroll to position [11122, 0]
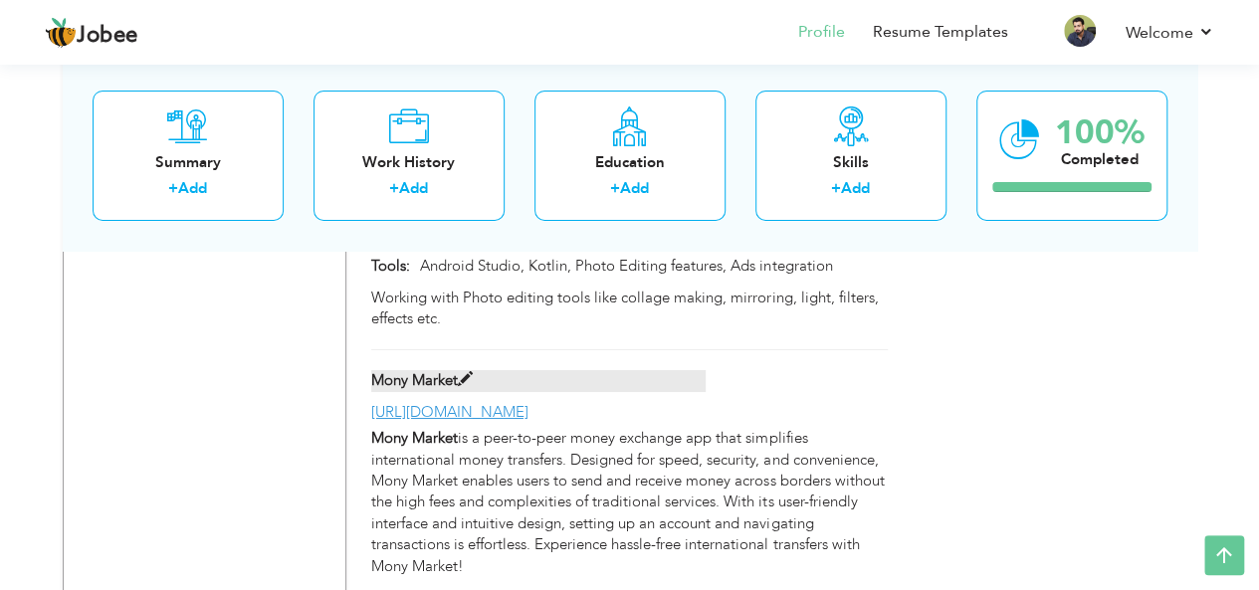
click at [474, 370] on label "Mony Market" at bounding box center [538, 380] width 334 height 21
type input "Mony Market"
type input "[URL][DOMAIN_NAME]"
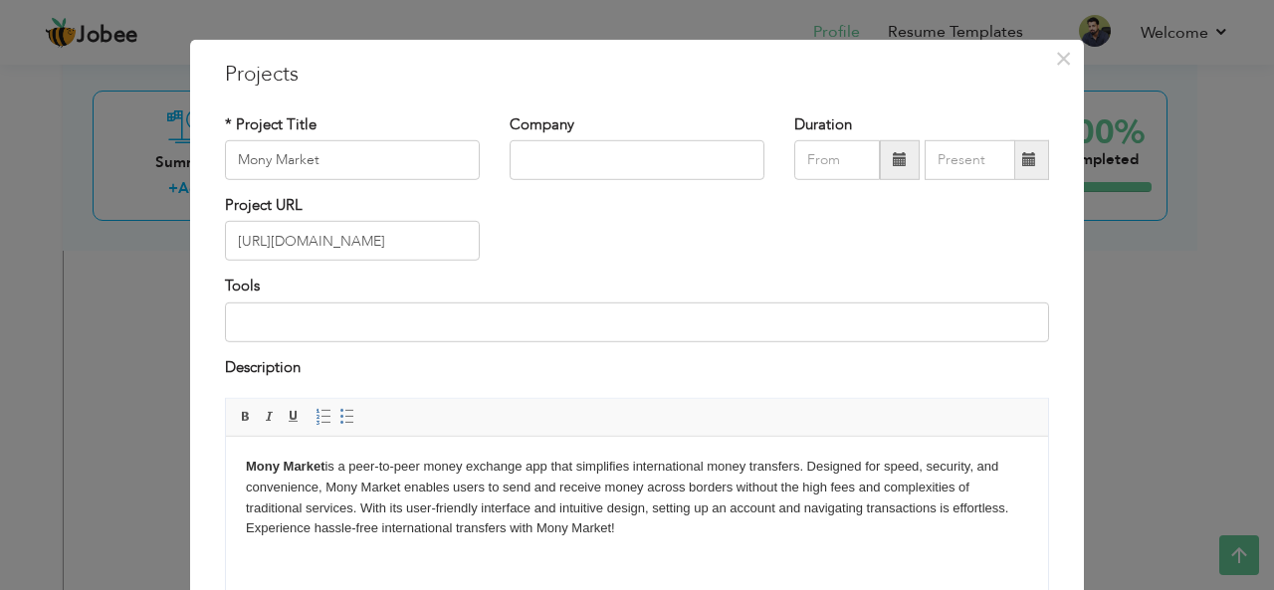
scroll to position [0, 0]
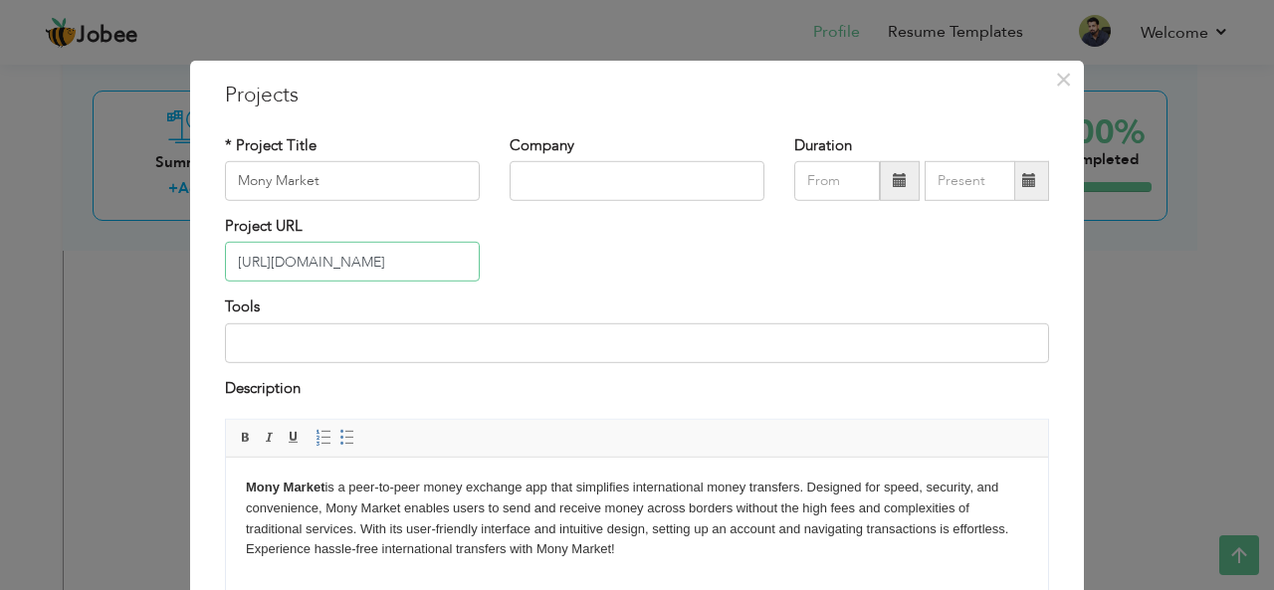
click at [432, 271] on input "[URL][DOMAIN_NAME]" at bounding box center [352, 262] width 255 height 40
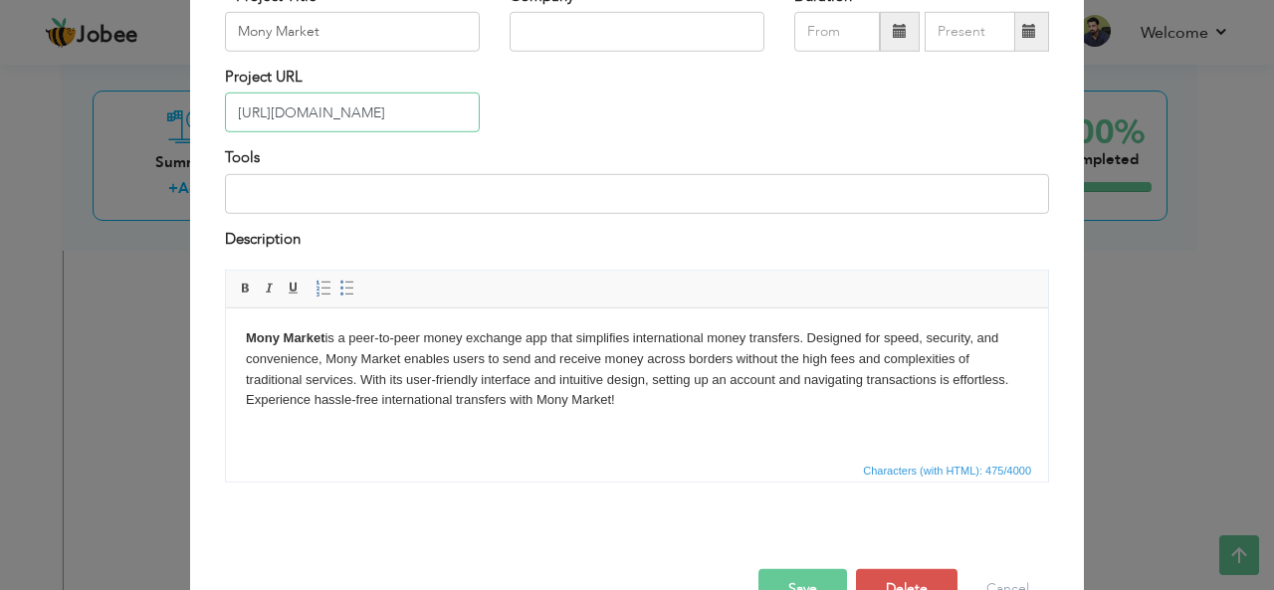
scroll to position [150, 0]
drag, startPoint x: 467, startPoint y: 348, endPoint x: 230, endPoint y: 336, distance: 237.1
click at [230, 336] on html "Mony Market is a peer-to-peer money exchange app that simplifies international …" at bounding box center [637, 368] width 822 height 122
copy body "Mony Market is a peer-to-peer money exchange app that simplifies international …"
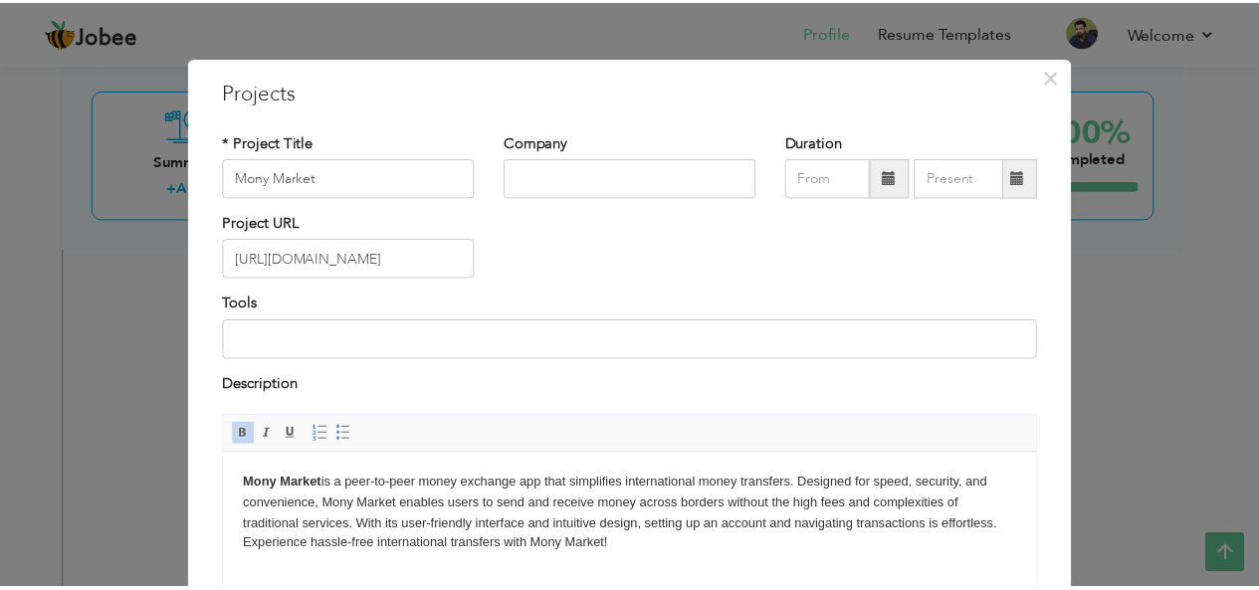
scroll to position [0, 0]
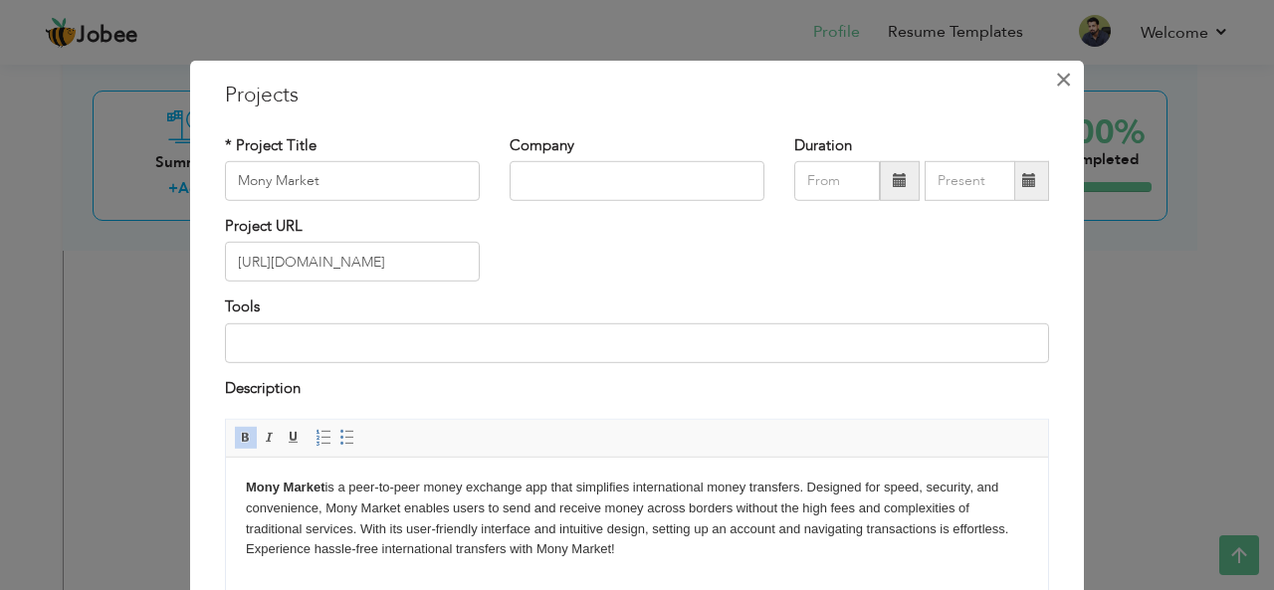
click at [1055, 77] on span "×" at bounding box center [1063, 79] width 17 height 36
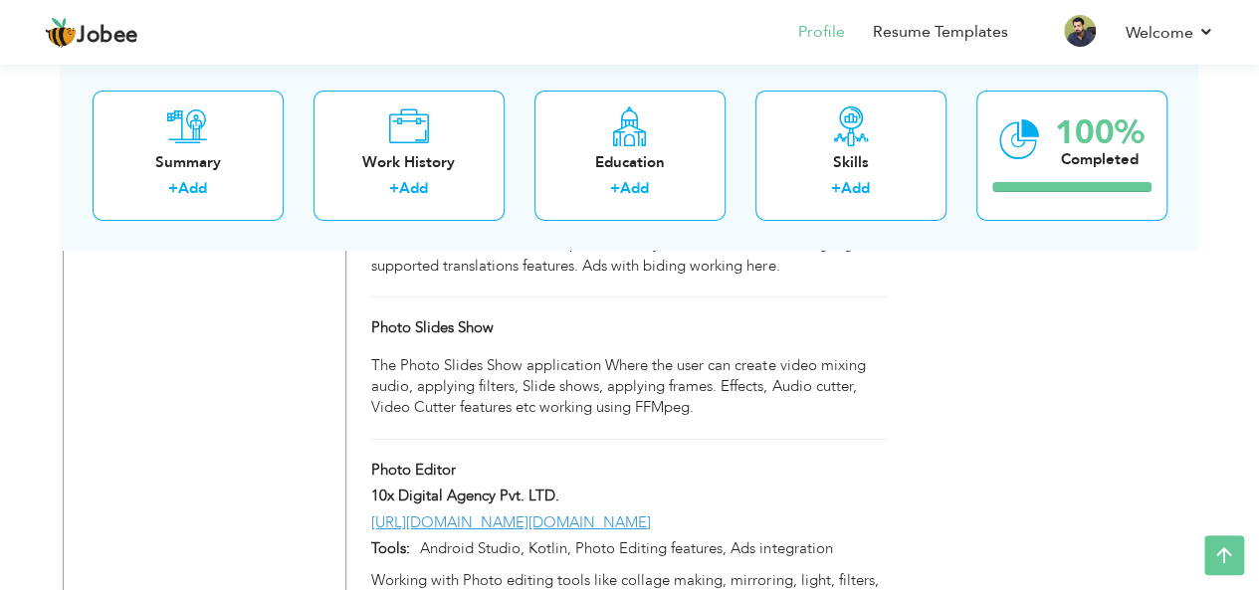
scroll to position [10839, 0]
